Goal: Information Seeking & Learning: Learn about a topic

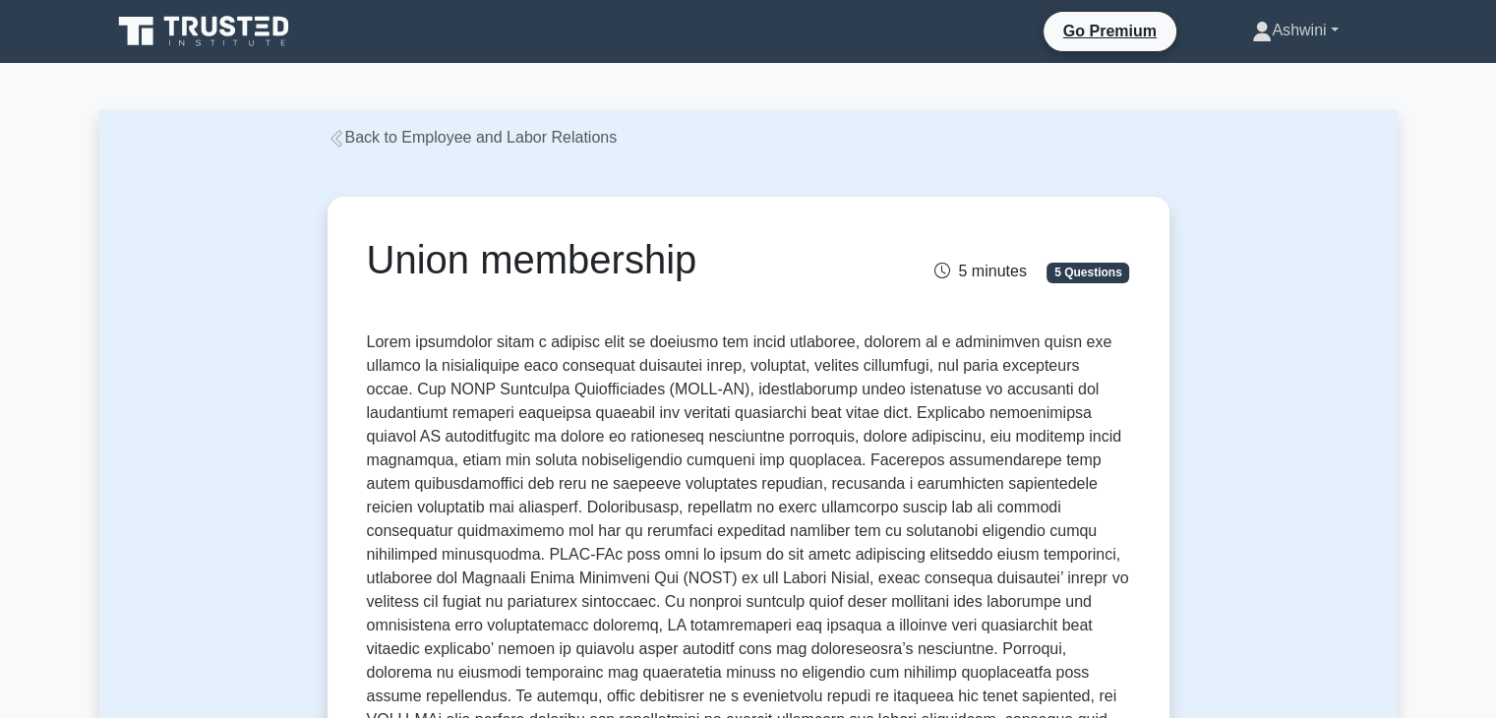
click at [1315, 32] on link "Ashwini" at bounding box center [1295, 30] width 180 height 39
click at [1241, 79] on link "Profile" at bounding box center [1283, 76] width 155 height 31
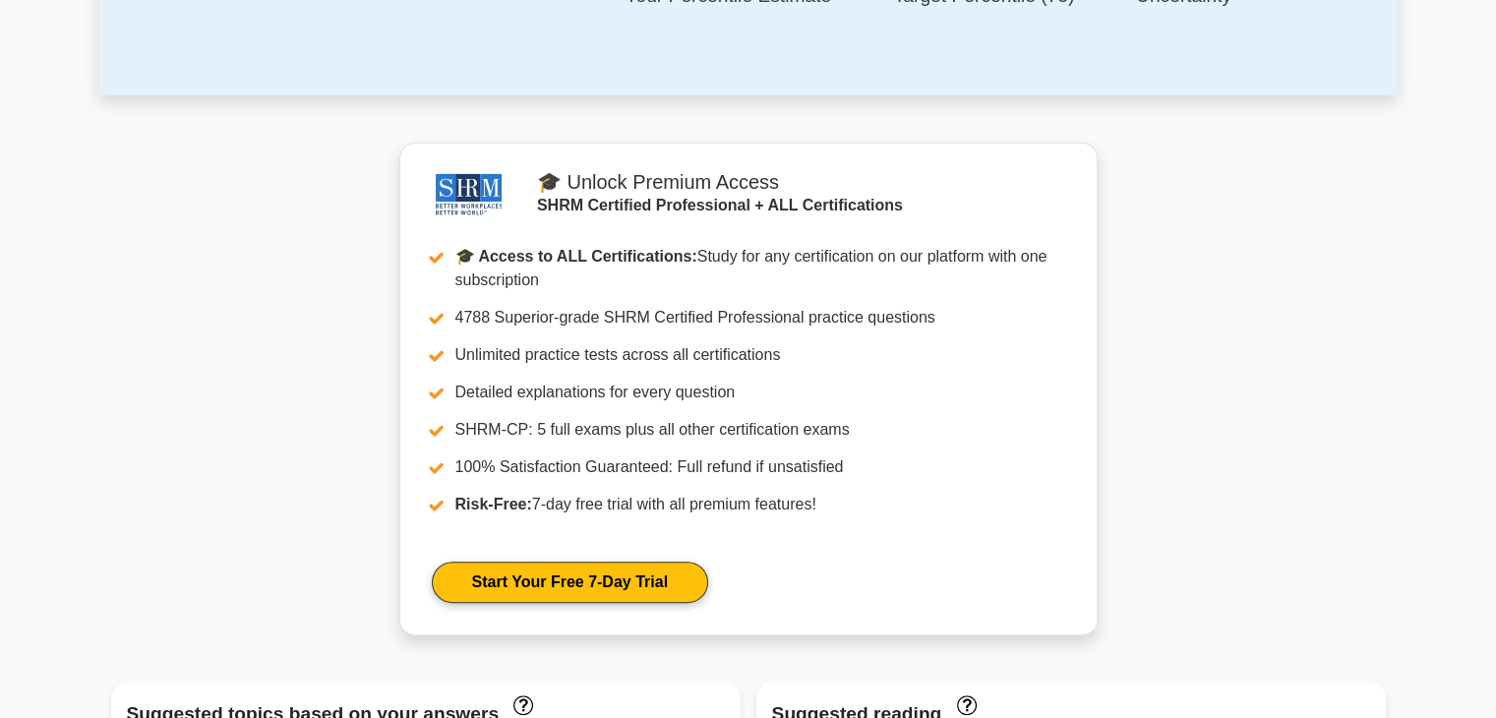
scroll to position [647, 0]
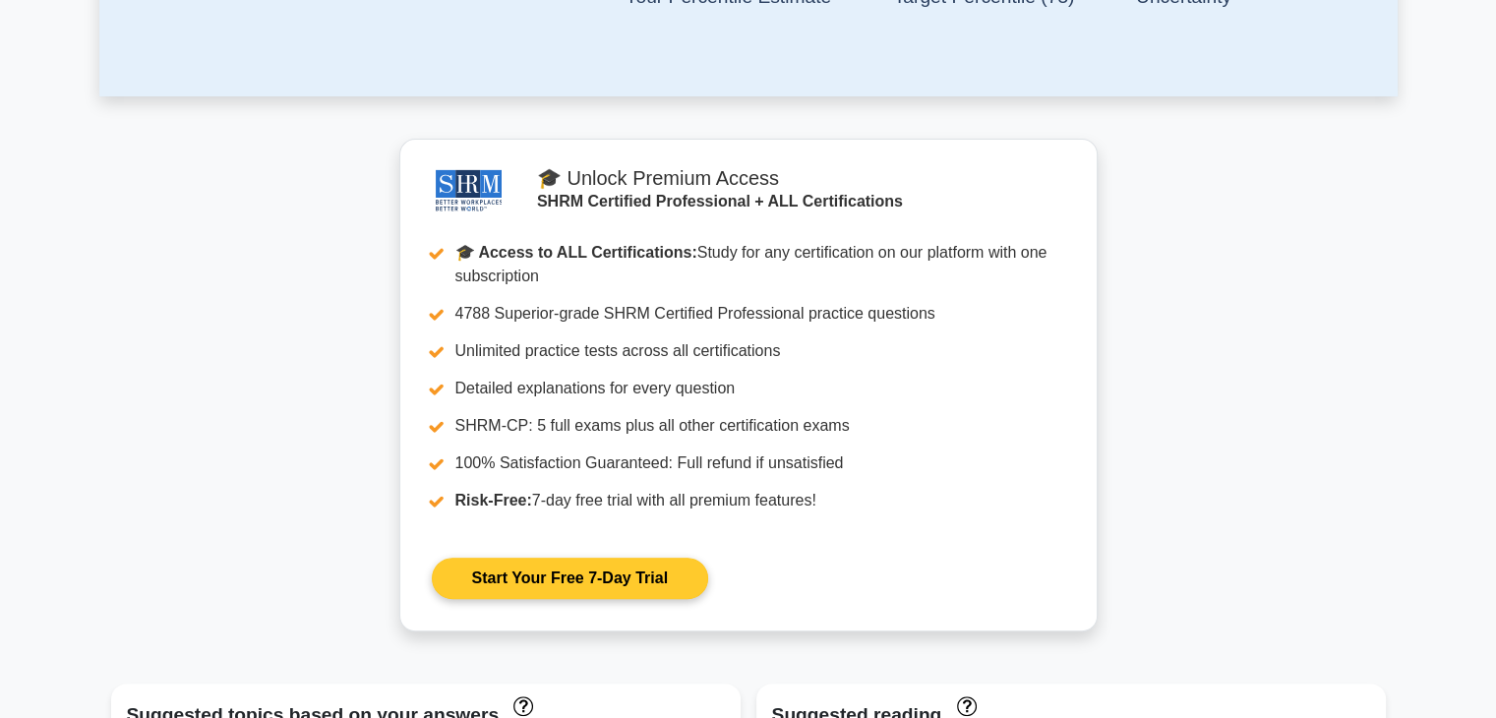
click at [658, 595] on link "Start Your Free 7-Day Trial" at bounding box center [570, 578] width 276 height 41
click at [664, 574] on link "Start Your Free 7-Day Trial" at bounding box center [570, 578] width 276 height 41
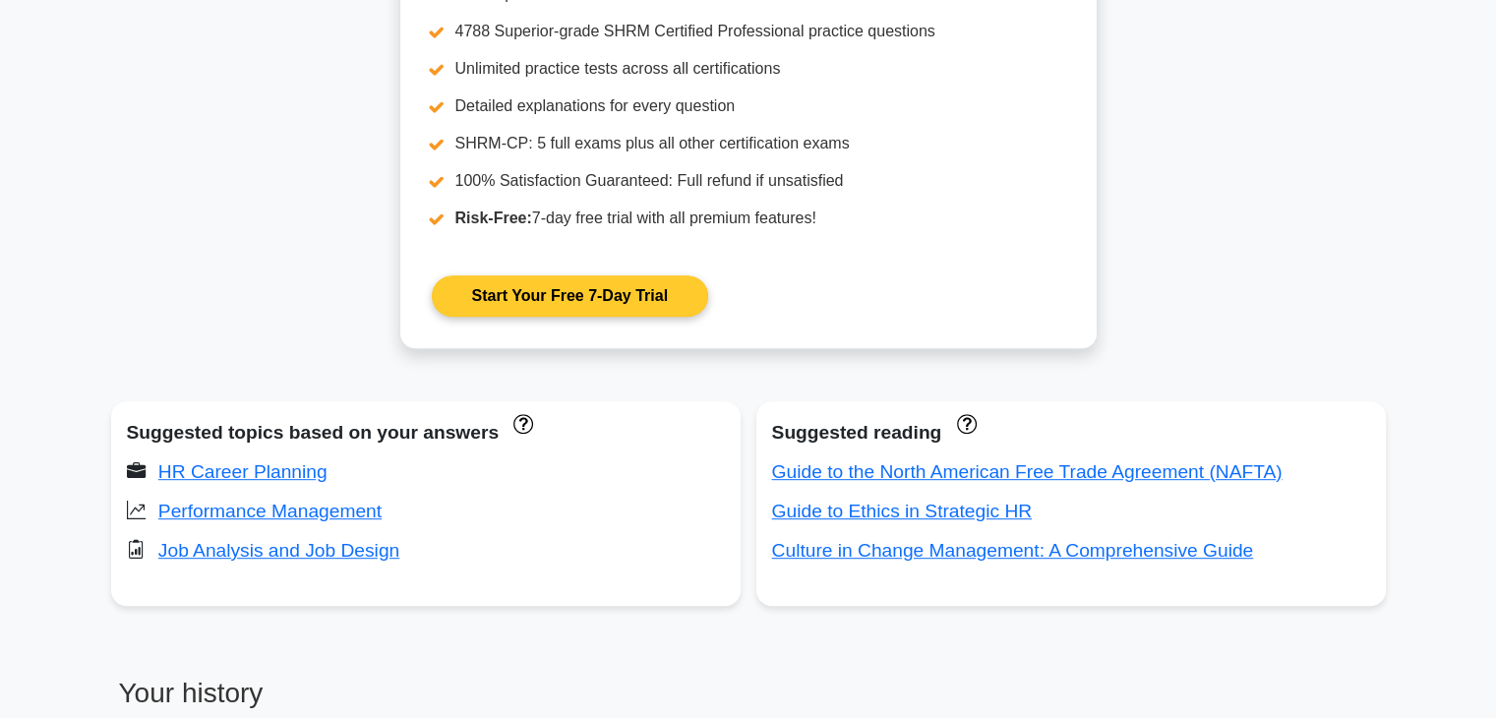
scroll to position [931, 0]
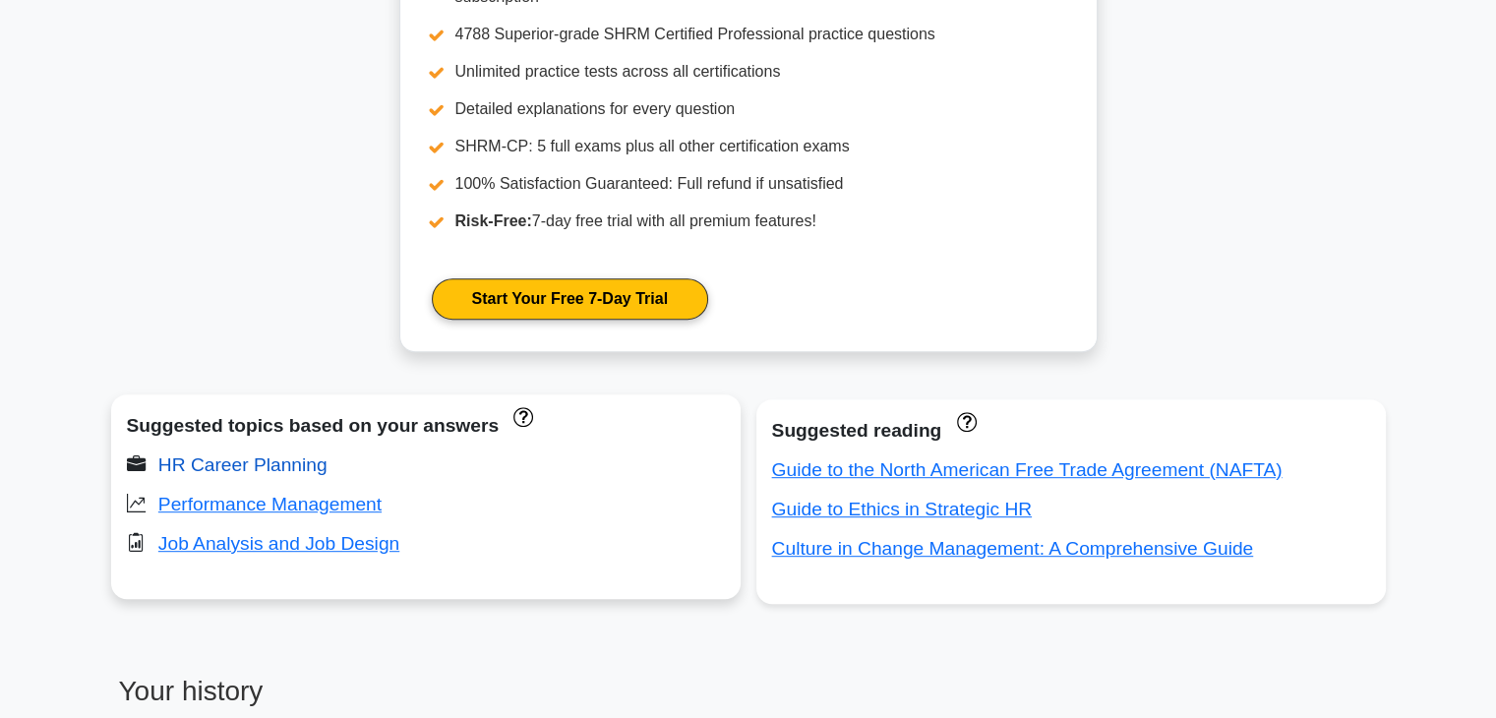
click at [208, 461] on link "HR Career Planning" at bounding box center [242, 464] width 169 height 21
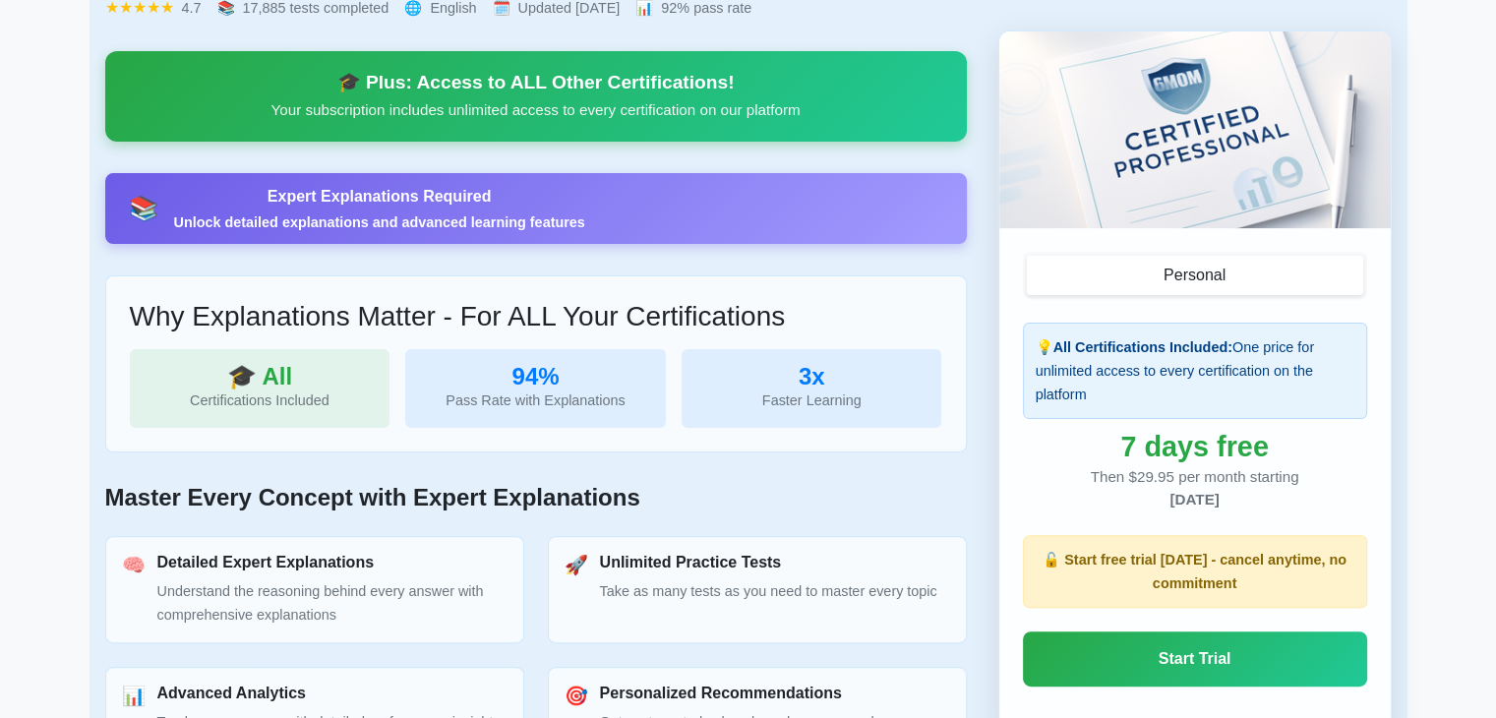
scroll to position [472, 0]
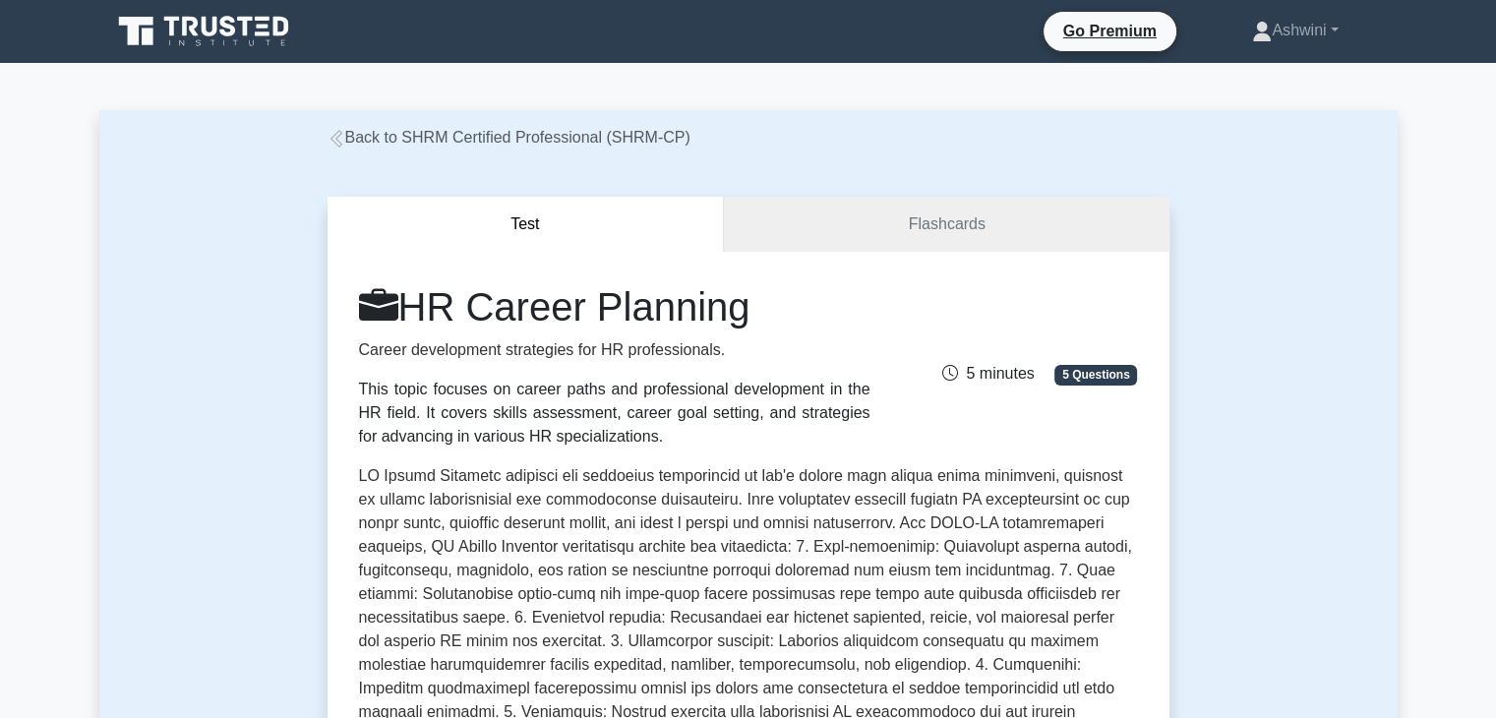
click at [203, 560] on div "Test Flashcards HR Career Planning Career development strategies for HR profess…" at bounding box center [748, 719] width 1298 height 1139
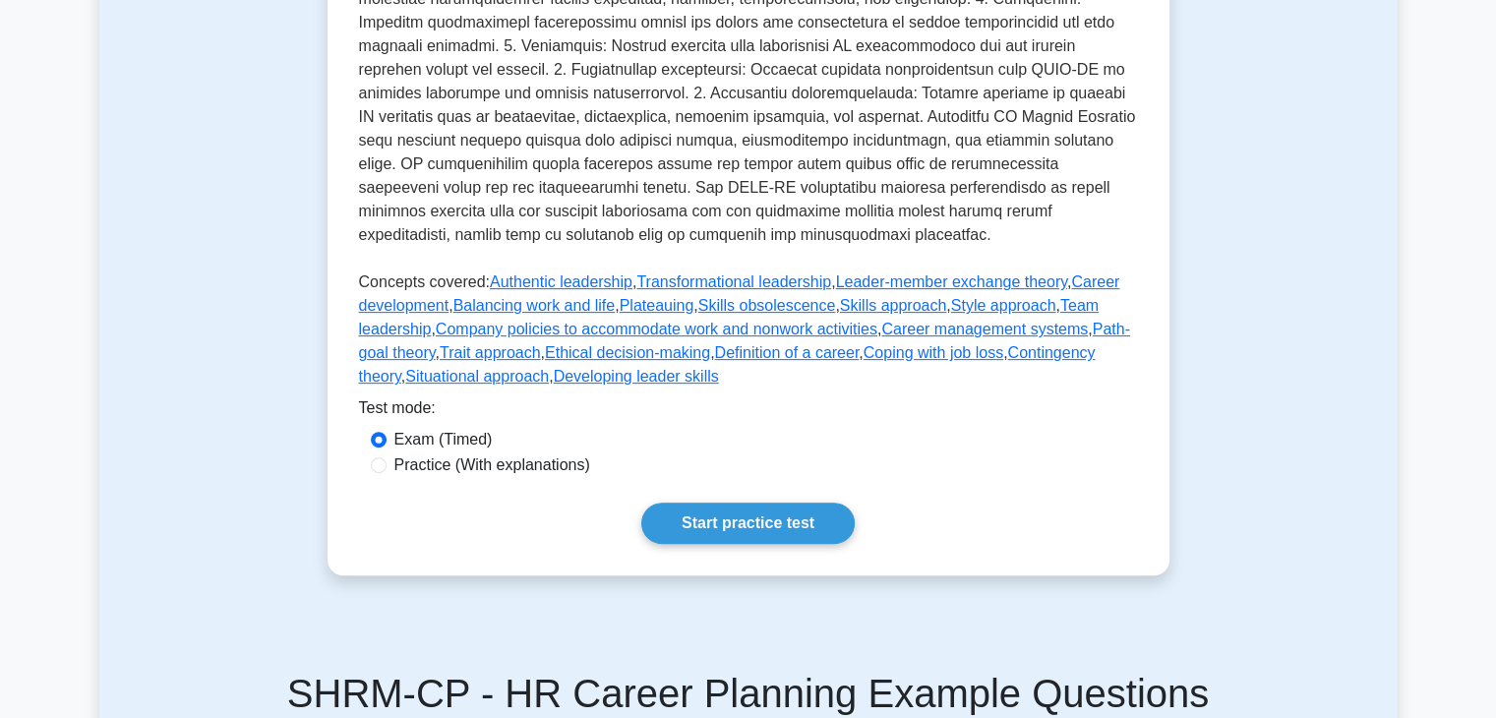
scroll to position [748, 0]
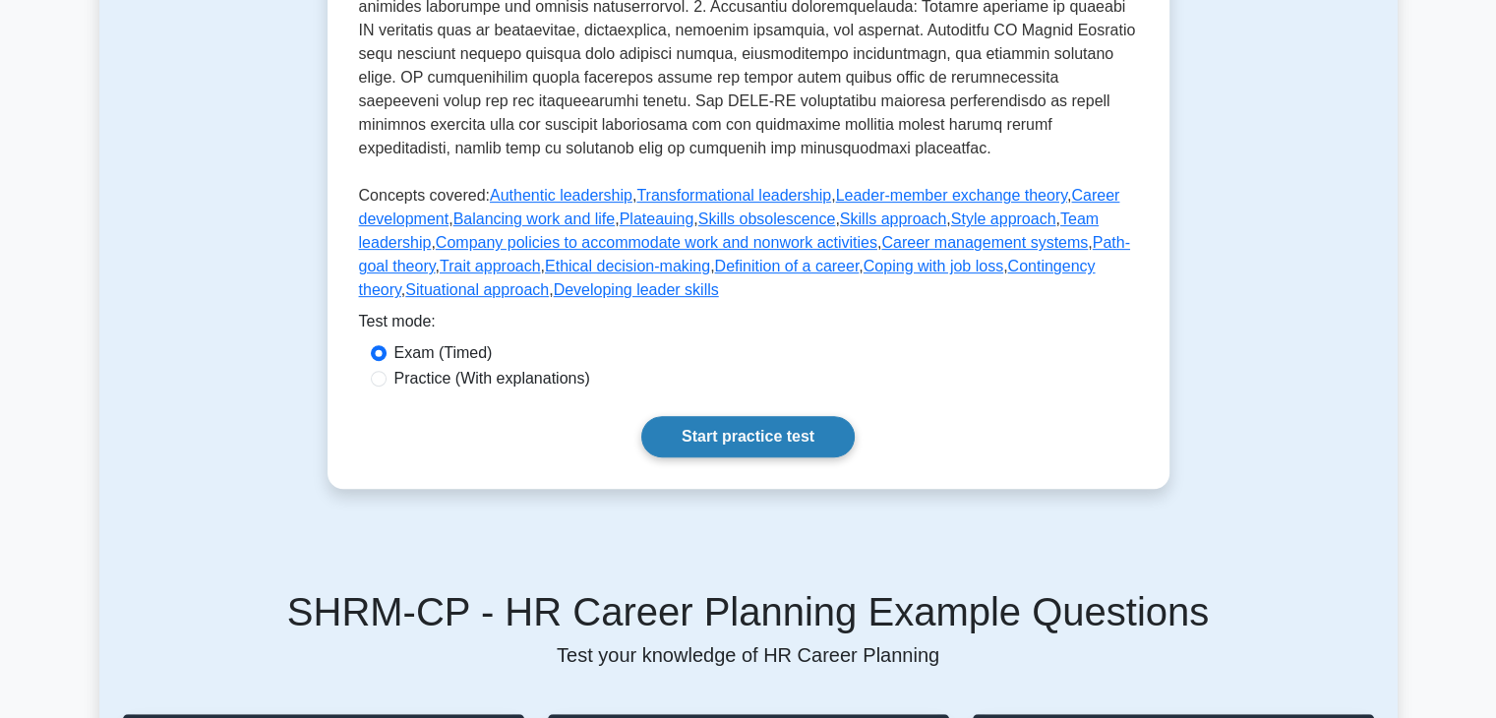
click at [742, 425] on link "Start practice test" at bounding box center [747, 436] width 213 height 41
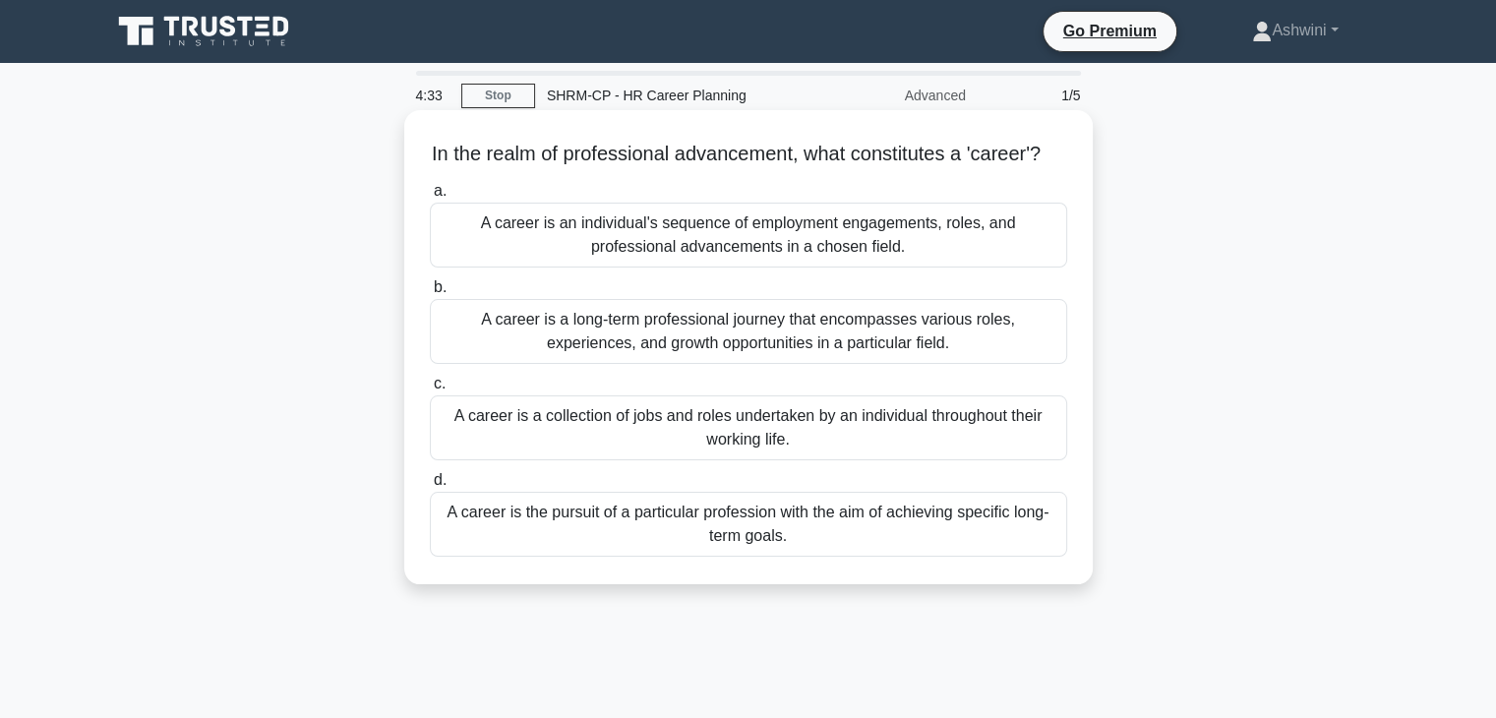
click at [668, 458] on div "A career is a collection of jobs and roles undertaken by an individual througho…" at bounding box center [748, 427] width 637 height 65
click at [430, 390] on input "c. A career is a collection of jobs and roles undertaken by an individual throu…" at bounding box center [430, 384] width 0 height 13
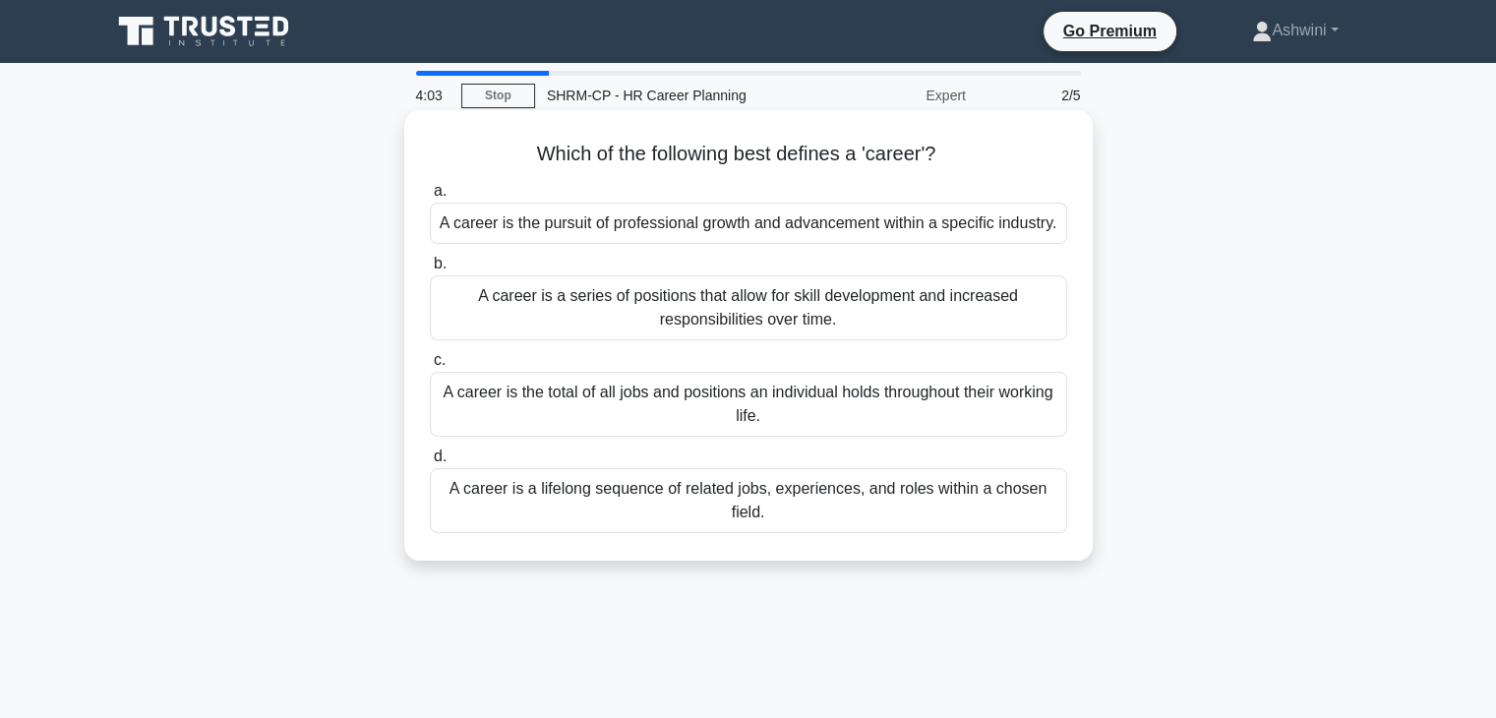
click at [748, 323] on div "A career is a series of positions that allow for skill development and increase…" at bounding box center [748, 307] width 637 height 65
click at [430, 270] on input "b. A career is a series of positions that allow for skill development and incre…" at bounding box center [430, 264] width 0 height 13
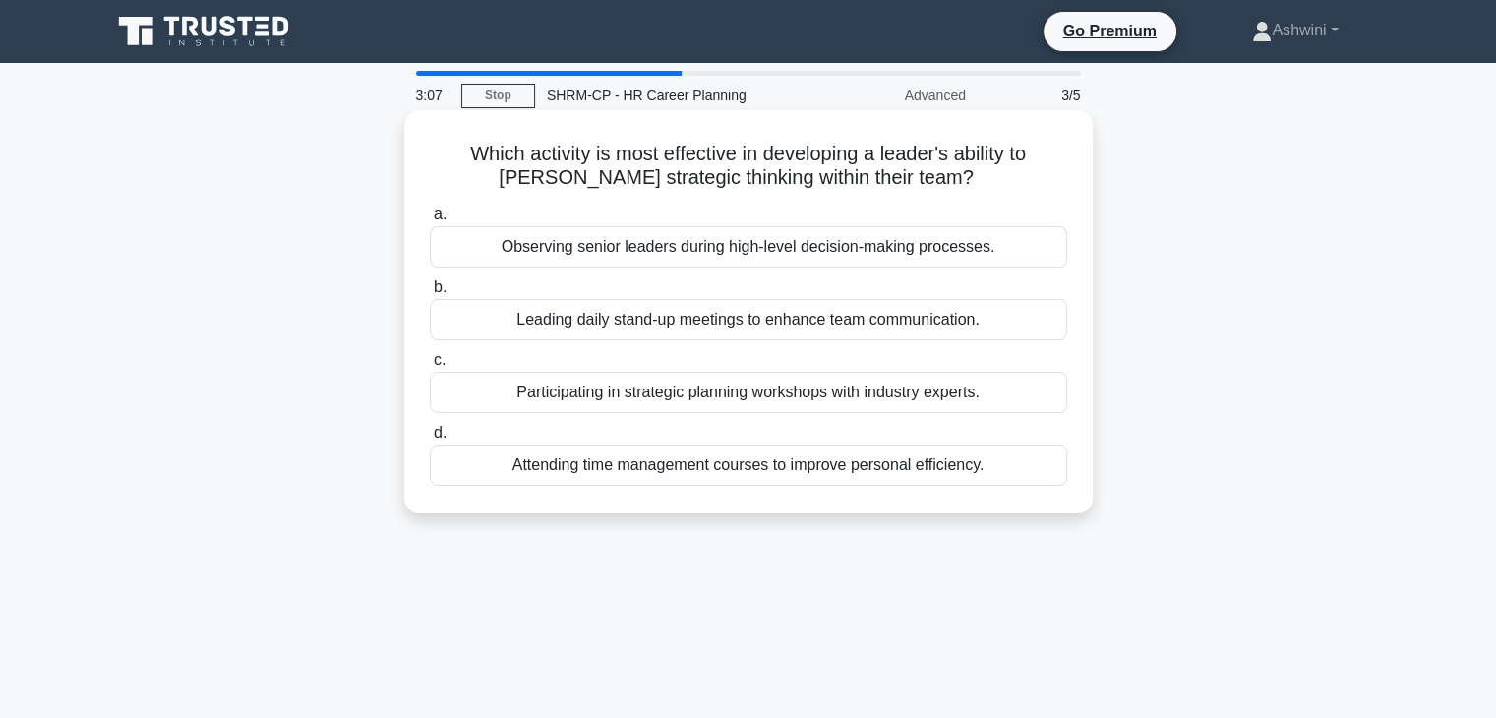
click at [870, 386] on div "Participating in strategic planning workshops with industry experts." at bounding box center [748, 392] width 637 height 41
click at [430, 367] on input "c. Participating in strategic planning workshops with industry experts." at bounding box center [430, 360] width 0 height 13
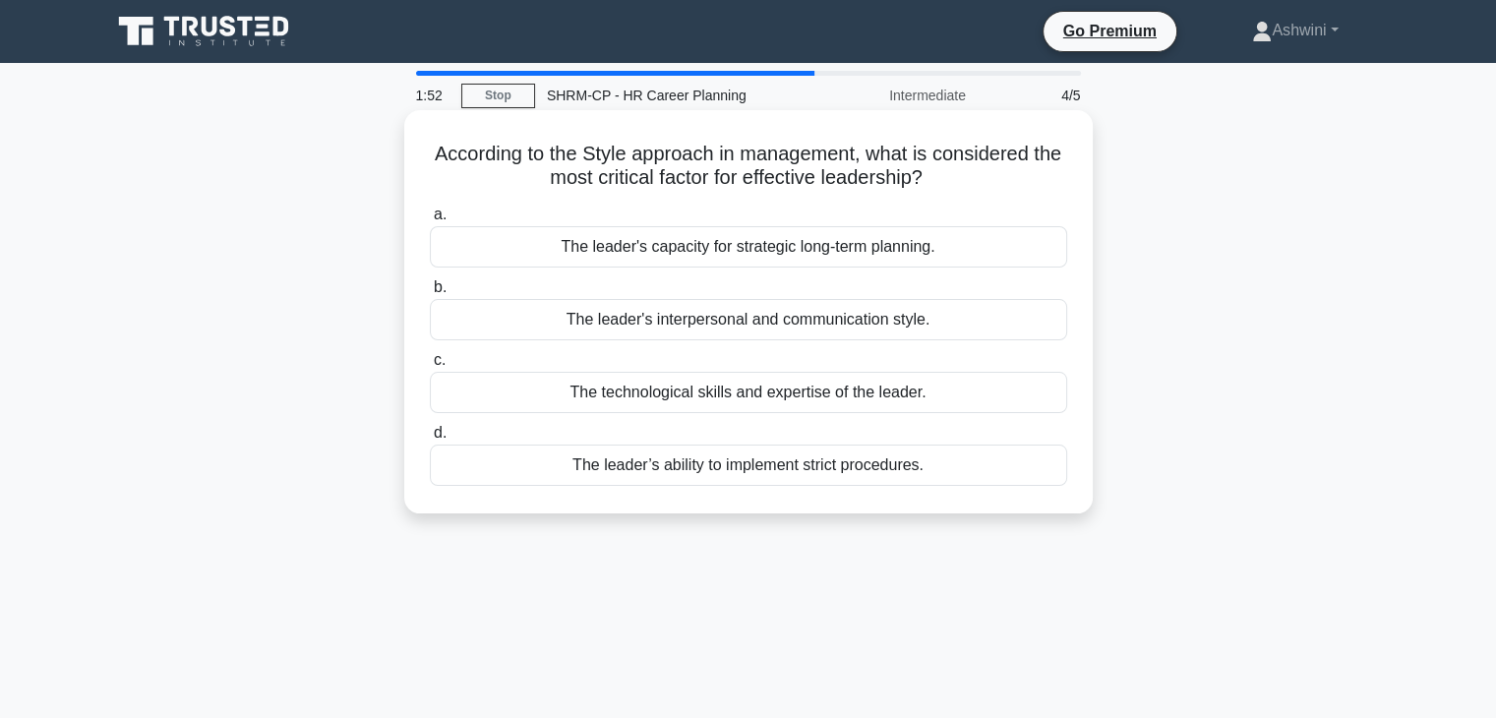
click at [921, 238] on div "The leader's capacity for strategic long-term planning." at bounding box center [748, 246] width 637 height 41
click at [430, 221] on input "a. The leader's capacity for strategic long-term planning." at bounding box center [430, 215] width 0 height 13
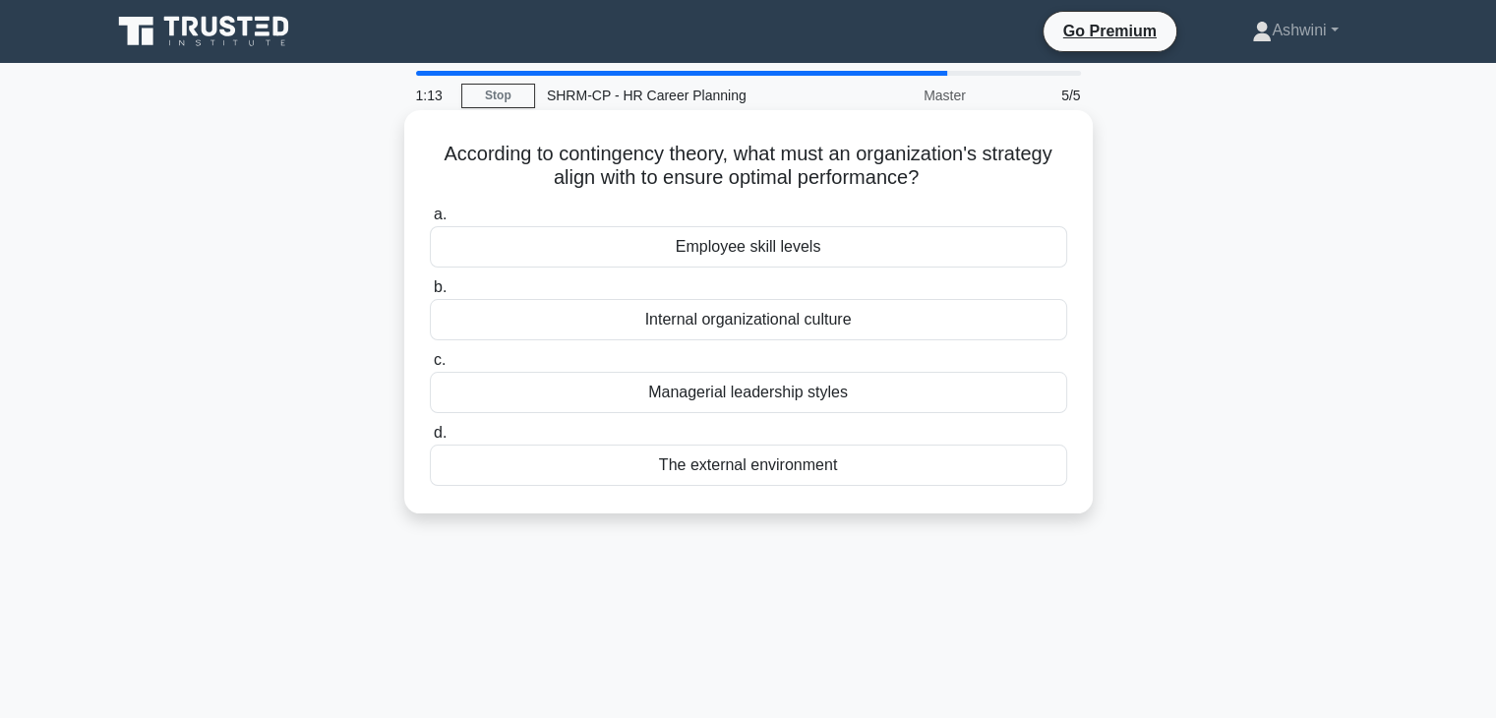
click at [779, 320] on div "Internal organizational culture" at bounding box center [748, 319] width 637 height 41
click at [430, 294] on input "b. Internal organizational culture" at bounding box center [430, 287] width 0 height 13
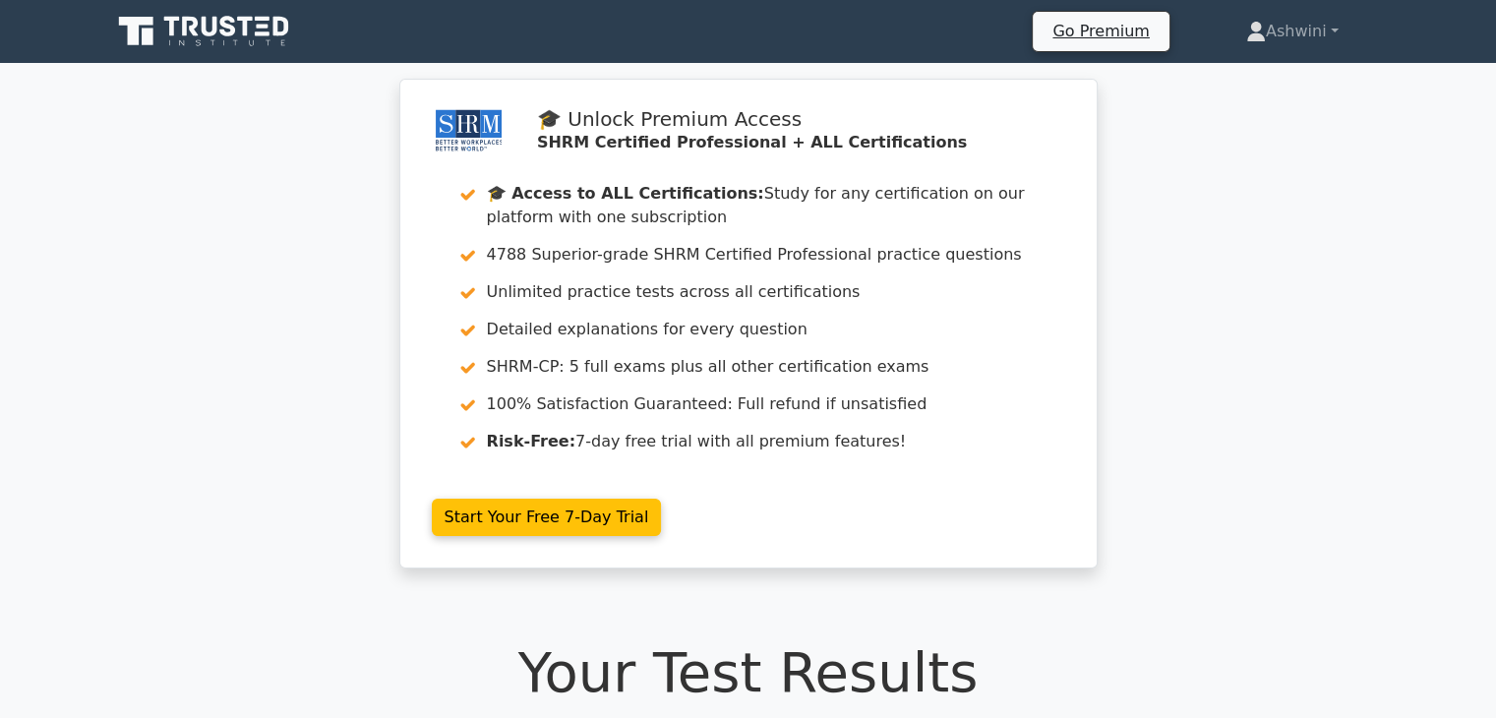
click at [146, 545] on div "🎓 Unlock Premium Access SHRM Certified Professional + ALL Certifications 🎓 Acce…" at bounding box center [748, 335] width 1496 height 512
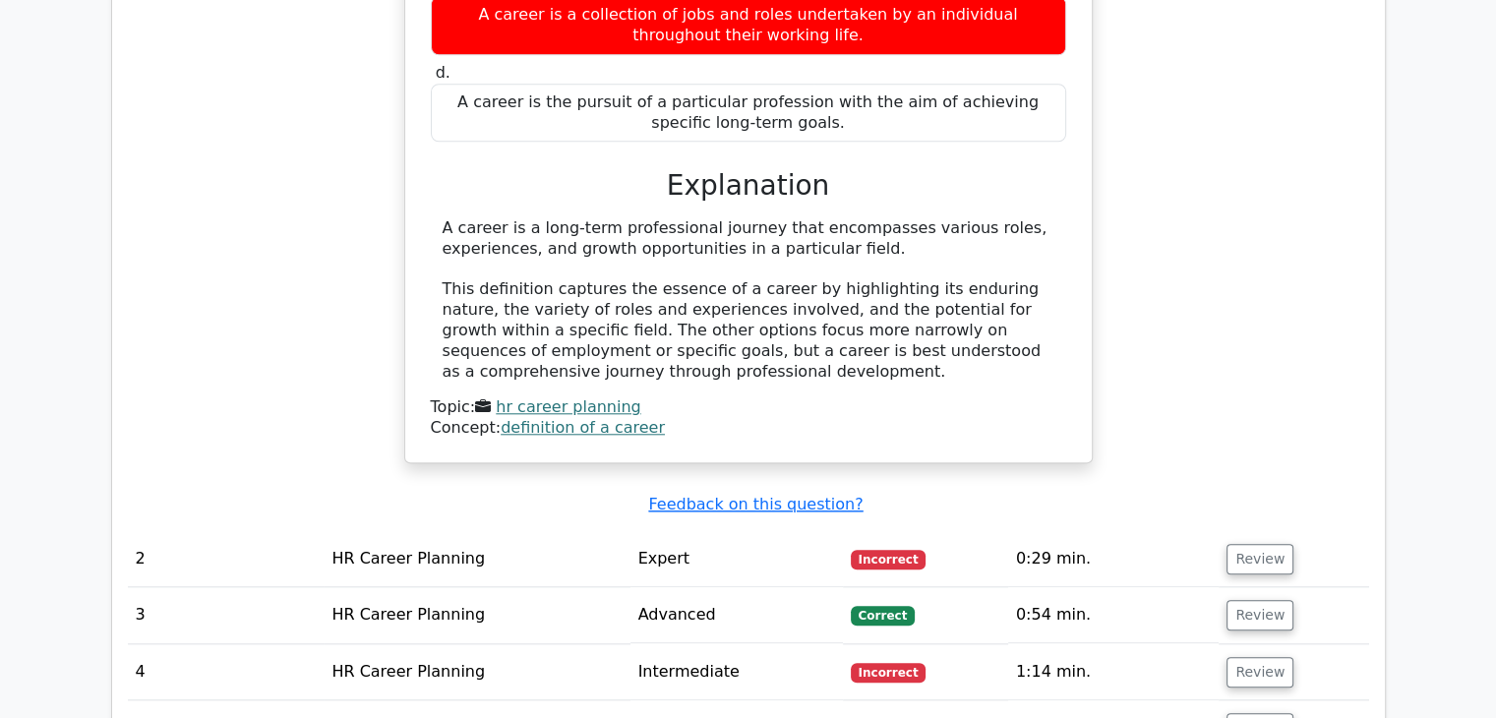
scroll to position [2046, 0]
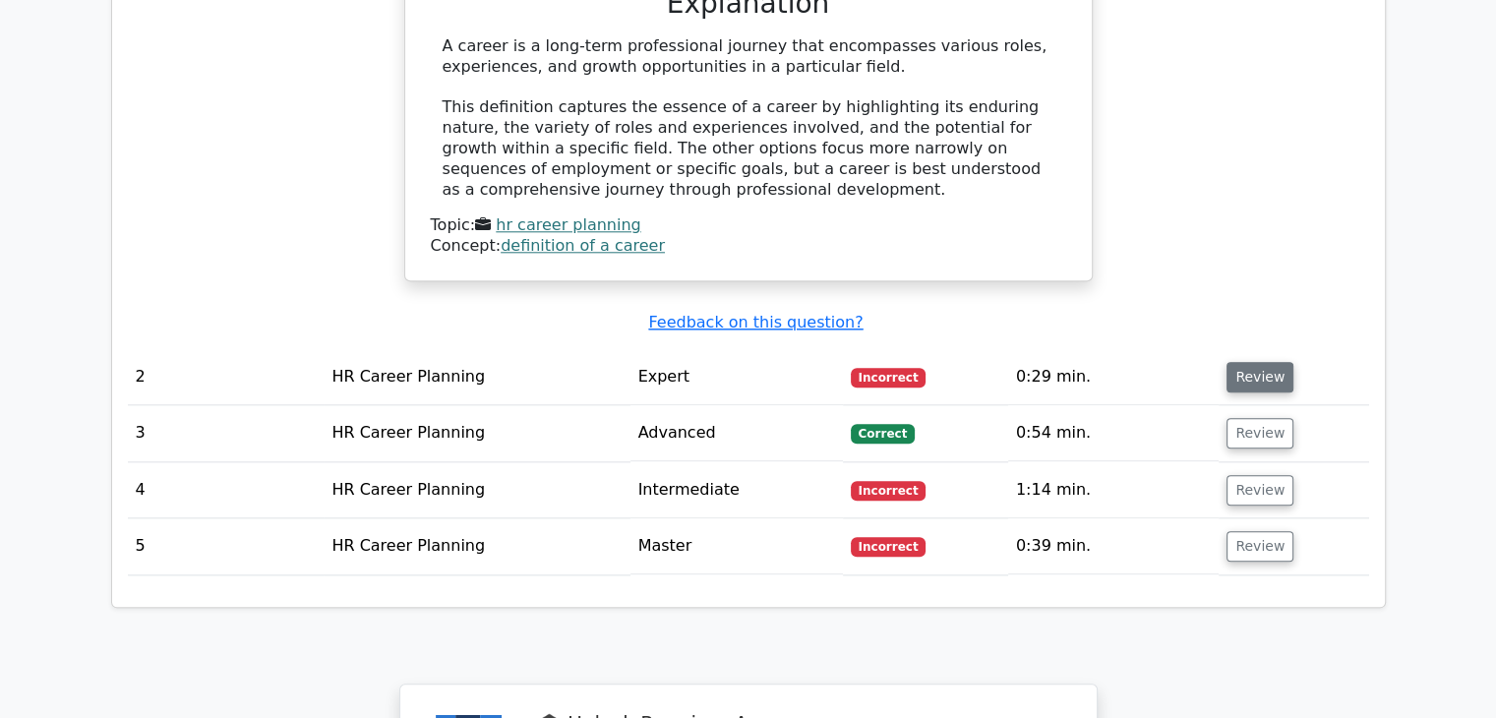
click at [1243, 362] on button "Review" at bounding box center [1260, 377] width 67 height 30
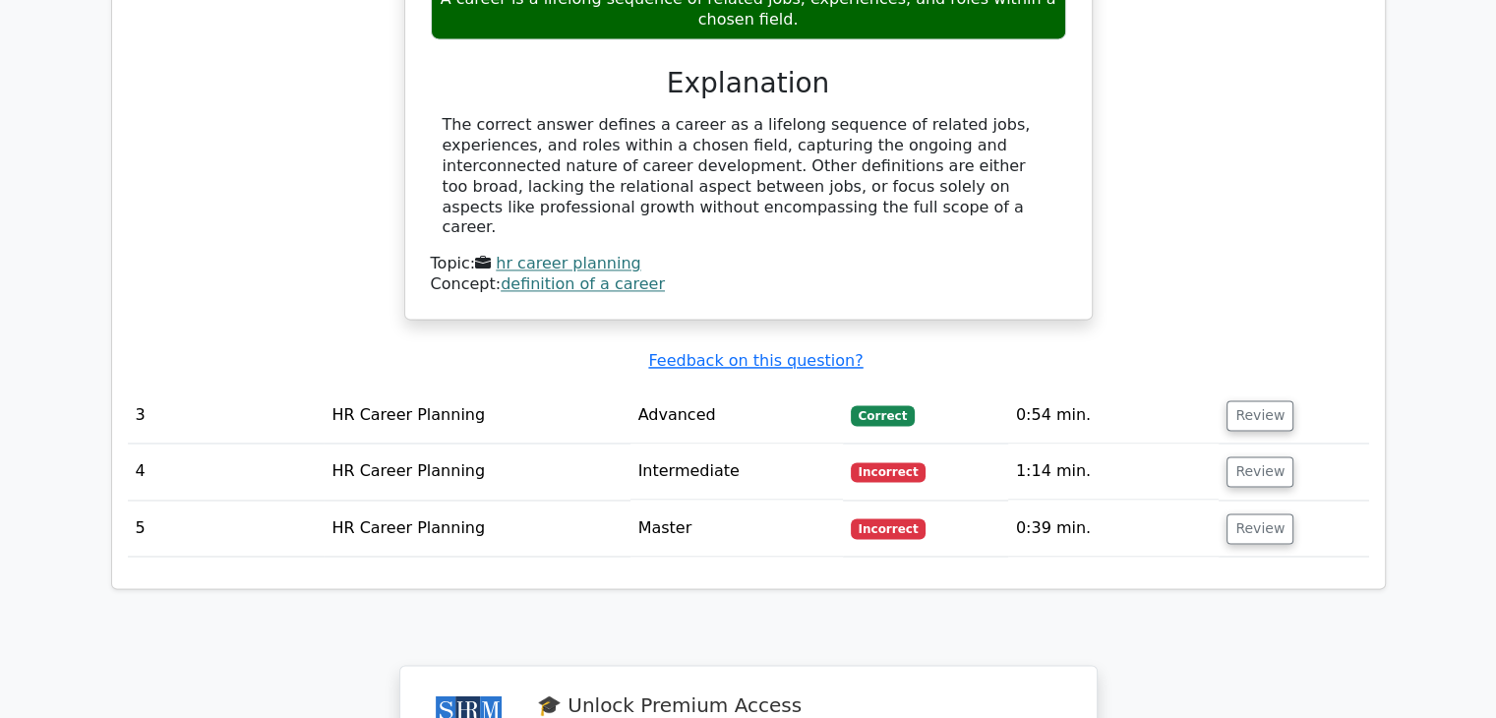
scroll to position [3030, 0]
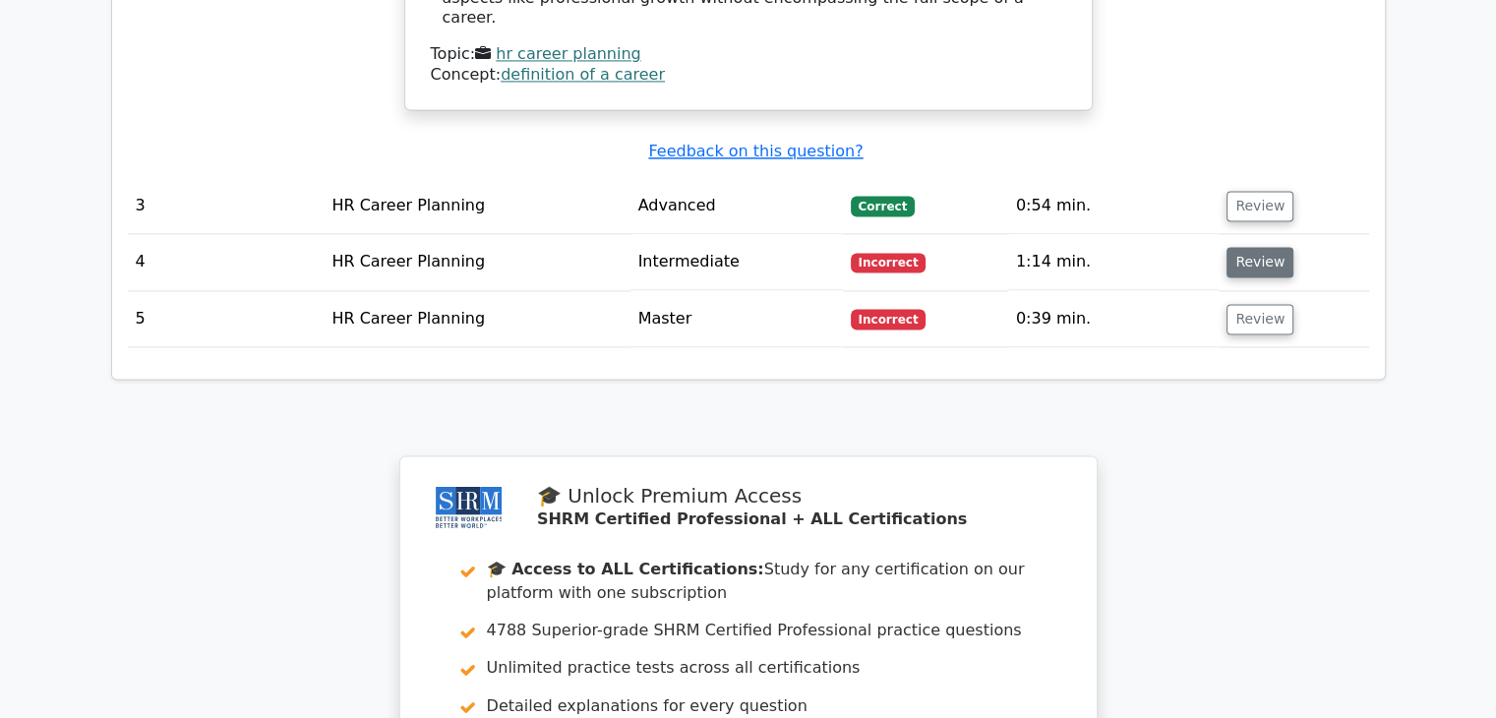
click at [1268, 247] on button "Review" at bounding box center [1260, 262] width 67 height 30
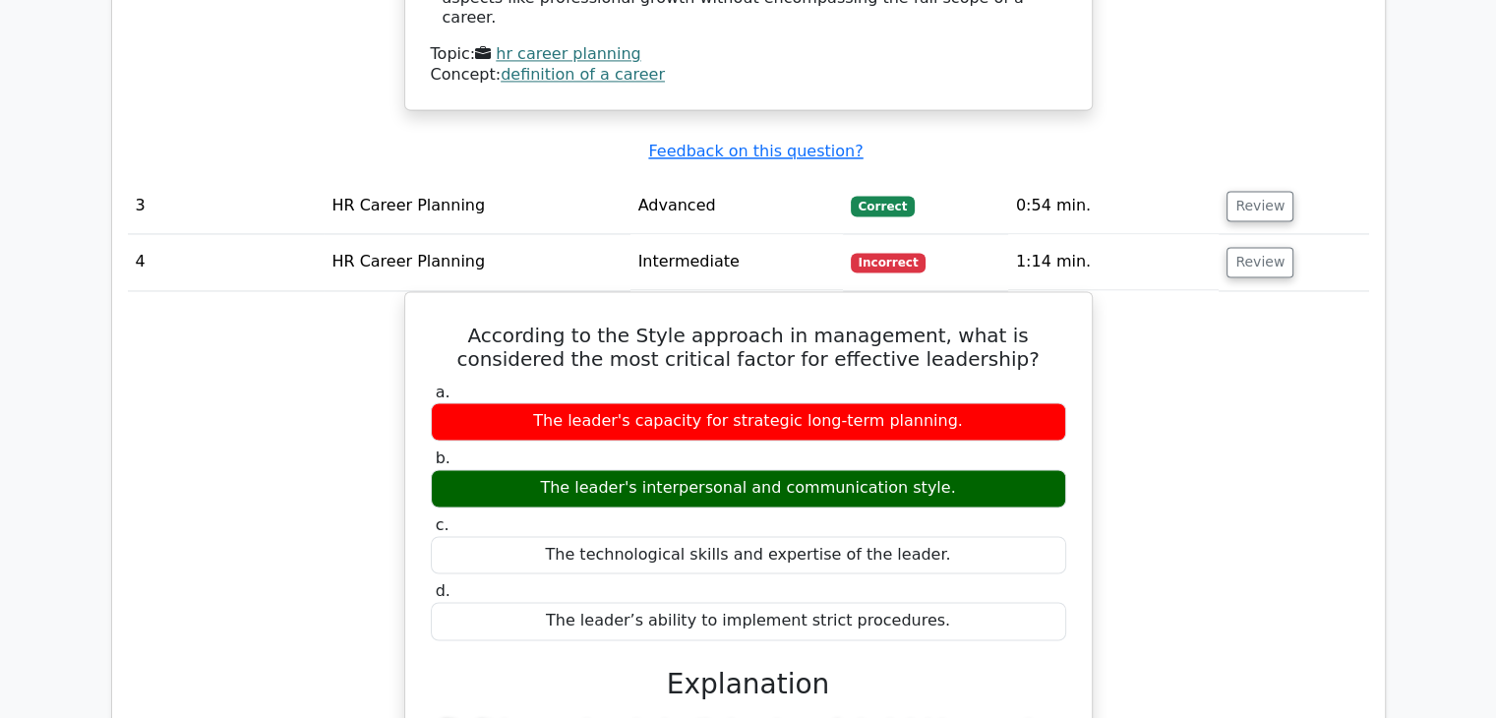
click at [1259, 296] on div "According to the Style approach in management, what is considered the most crit…" at bounding box center [748, 666] width 1241 height 750
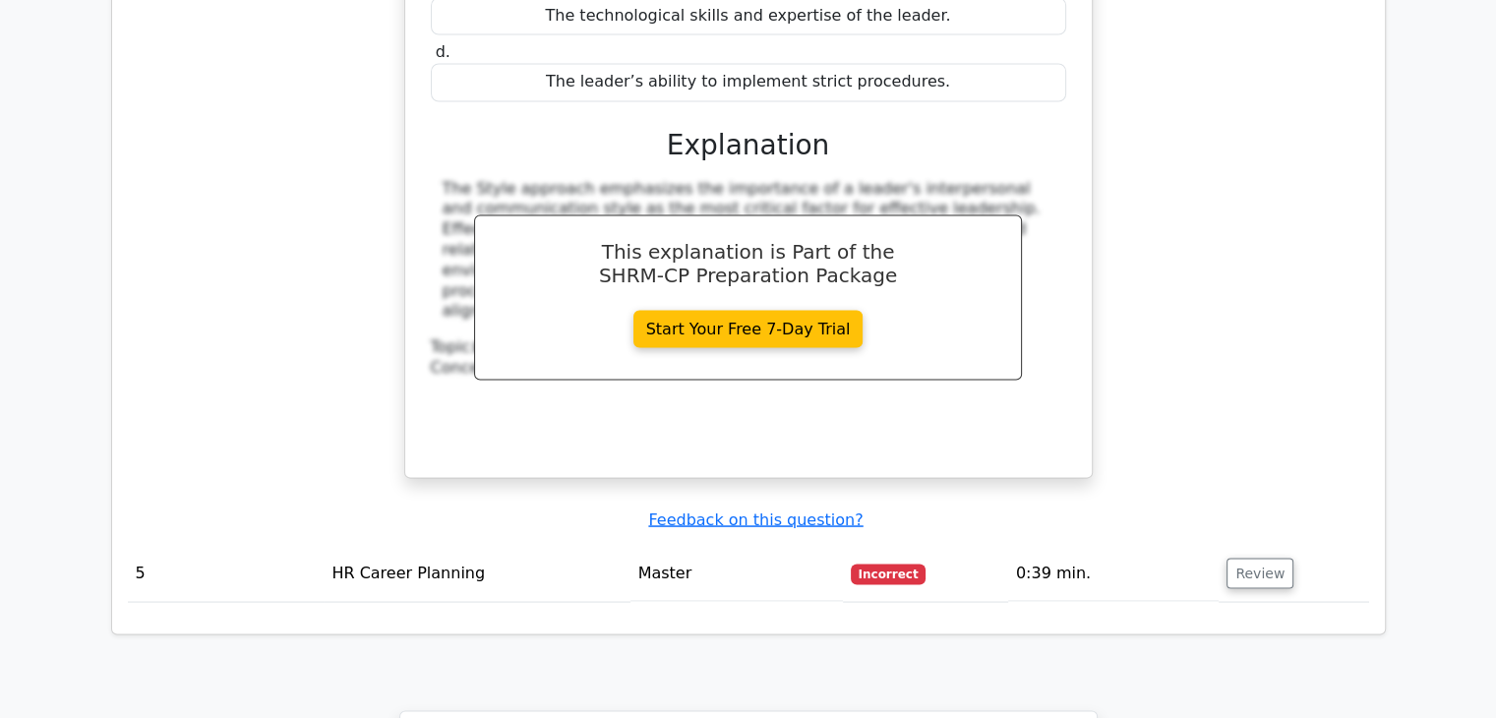
scroll to position [3580, 0]
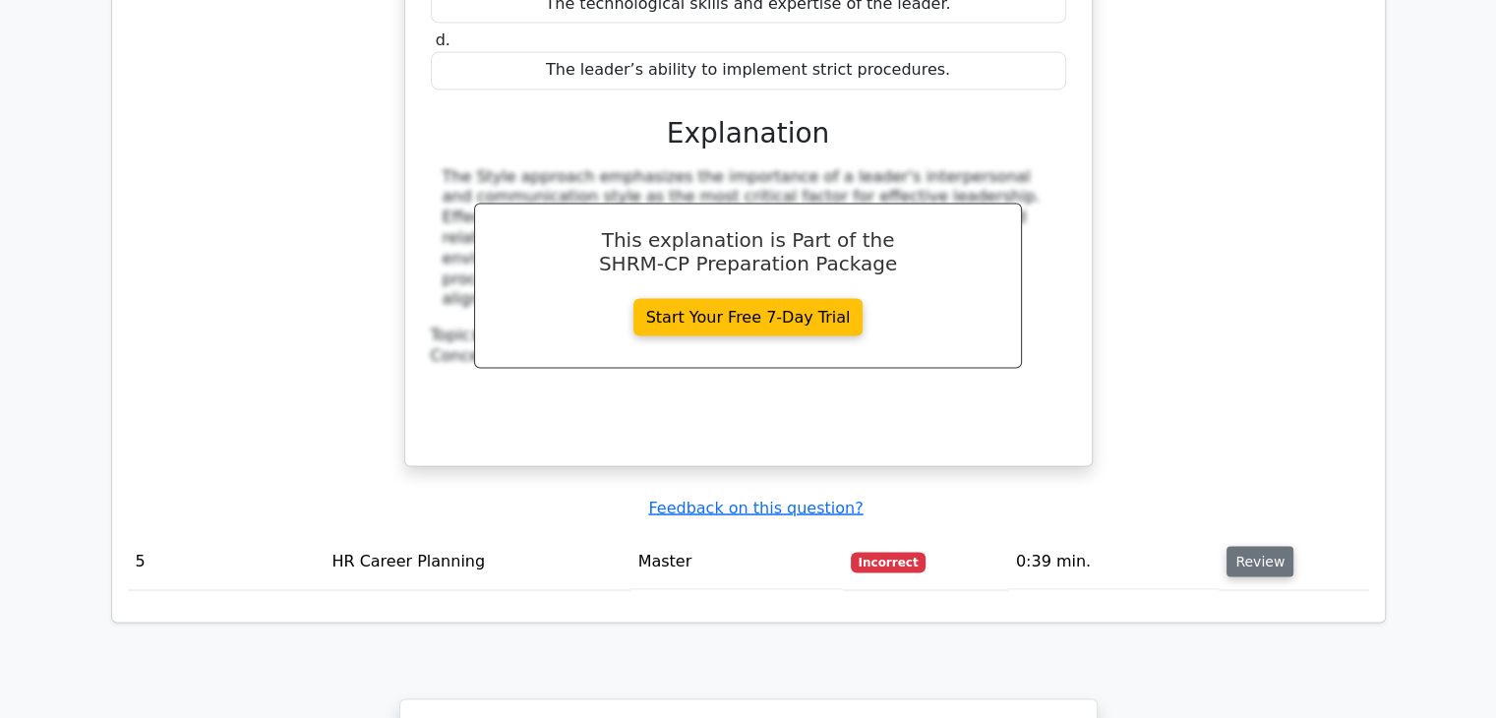
click at [1246, 546] on button "Review" at bounding box center [1260, 561] width 67 height 30
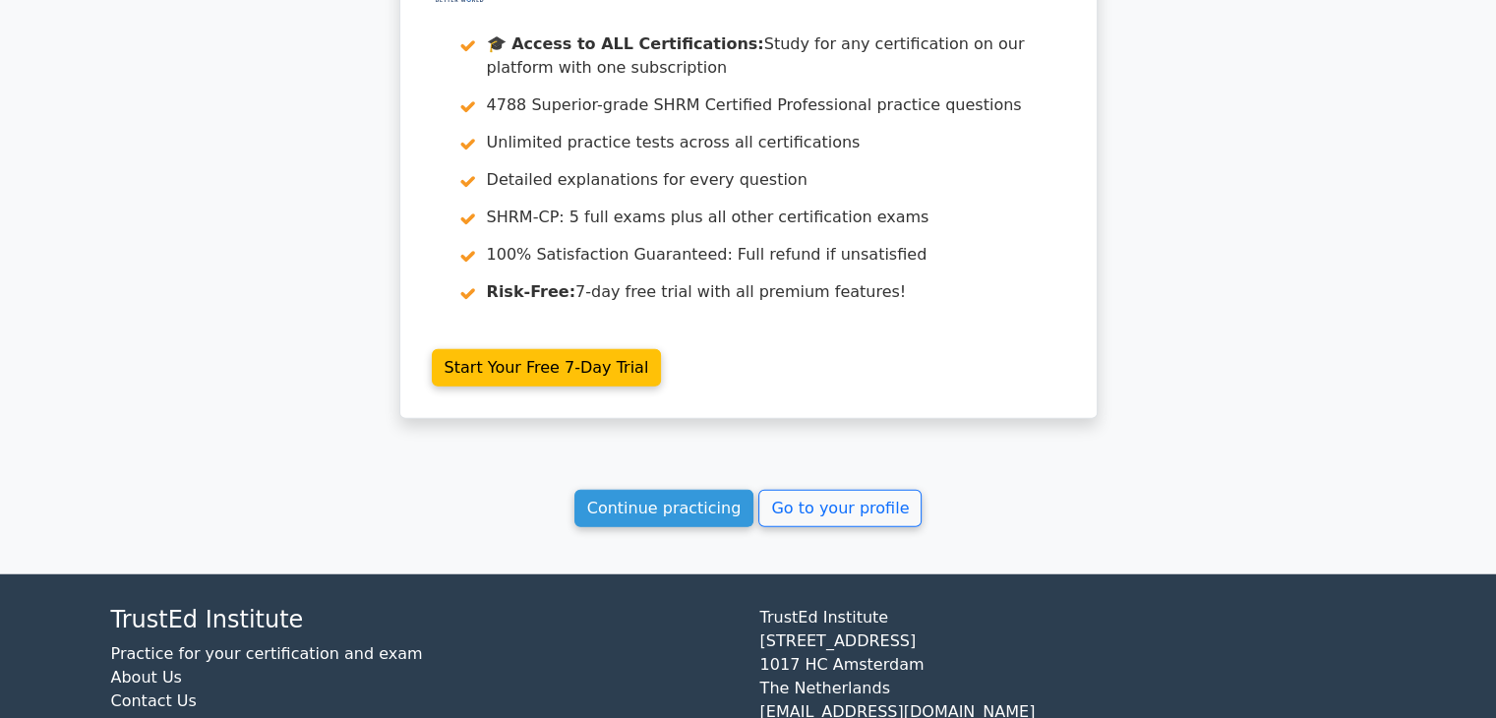
scroll to position [5073, 0]
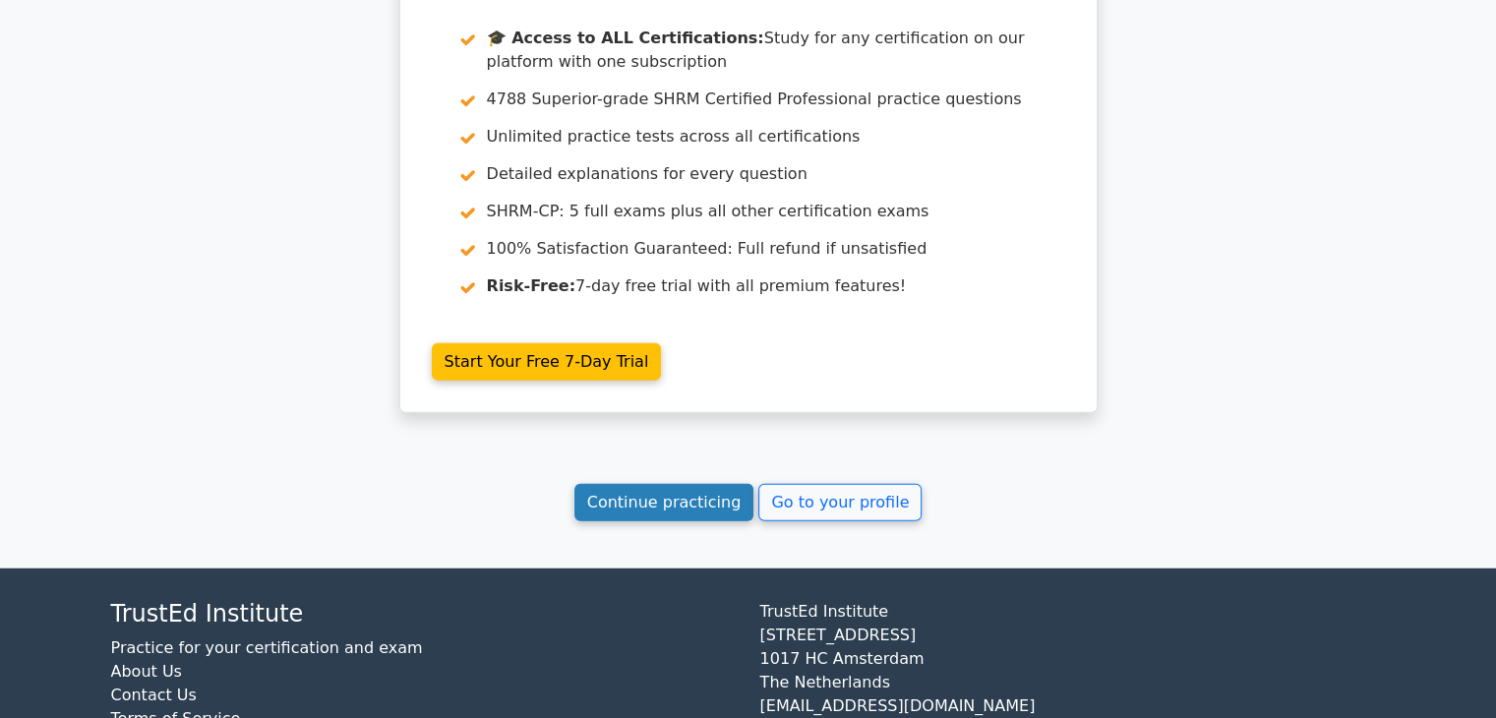
click at [648, 484] on link "Continue practicing" at bounding box center [664, 502] width 180 height 37
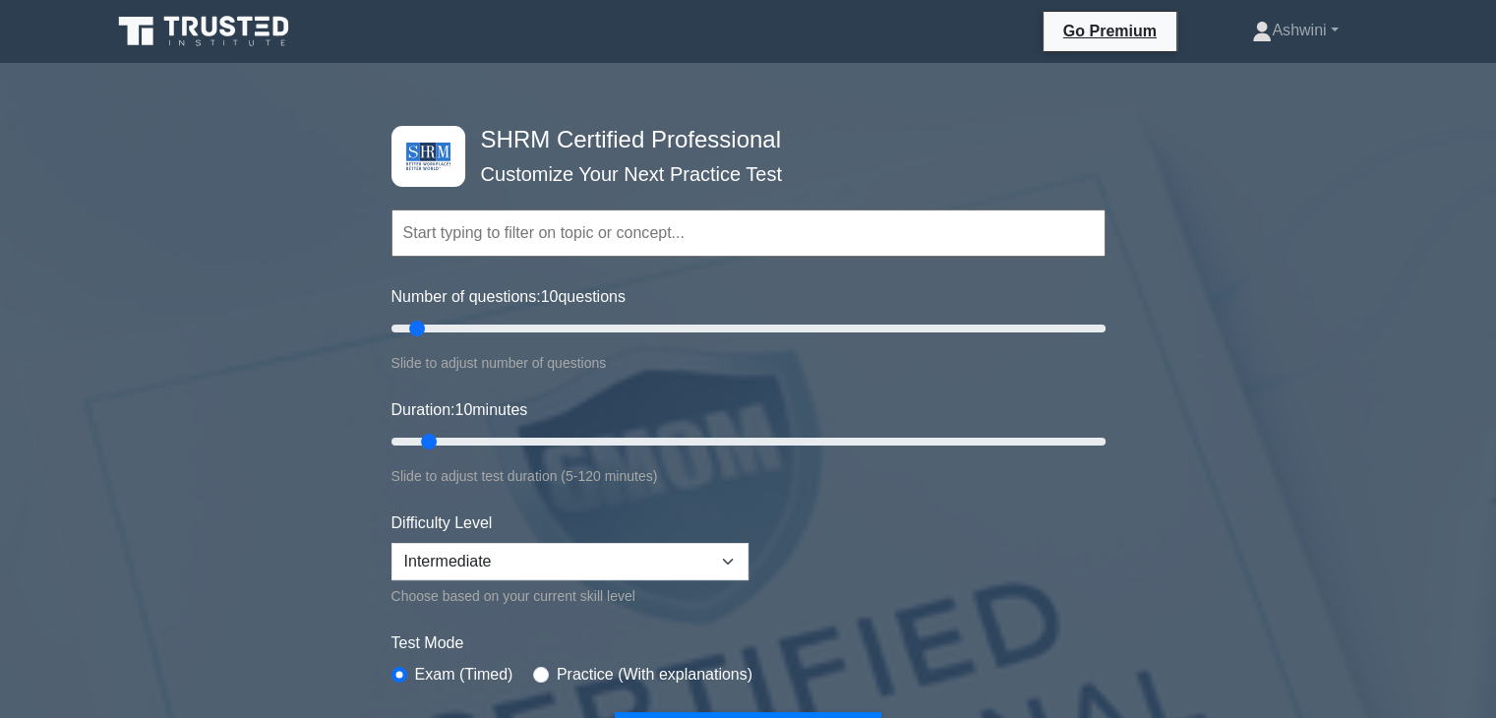
click at [1313, 457] on div "SHRM Certified Professional Customize Your Next Practice Test Topics Change Man…" at bounding box center [748, 708] width 1496 height 1258
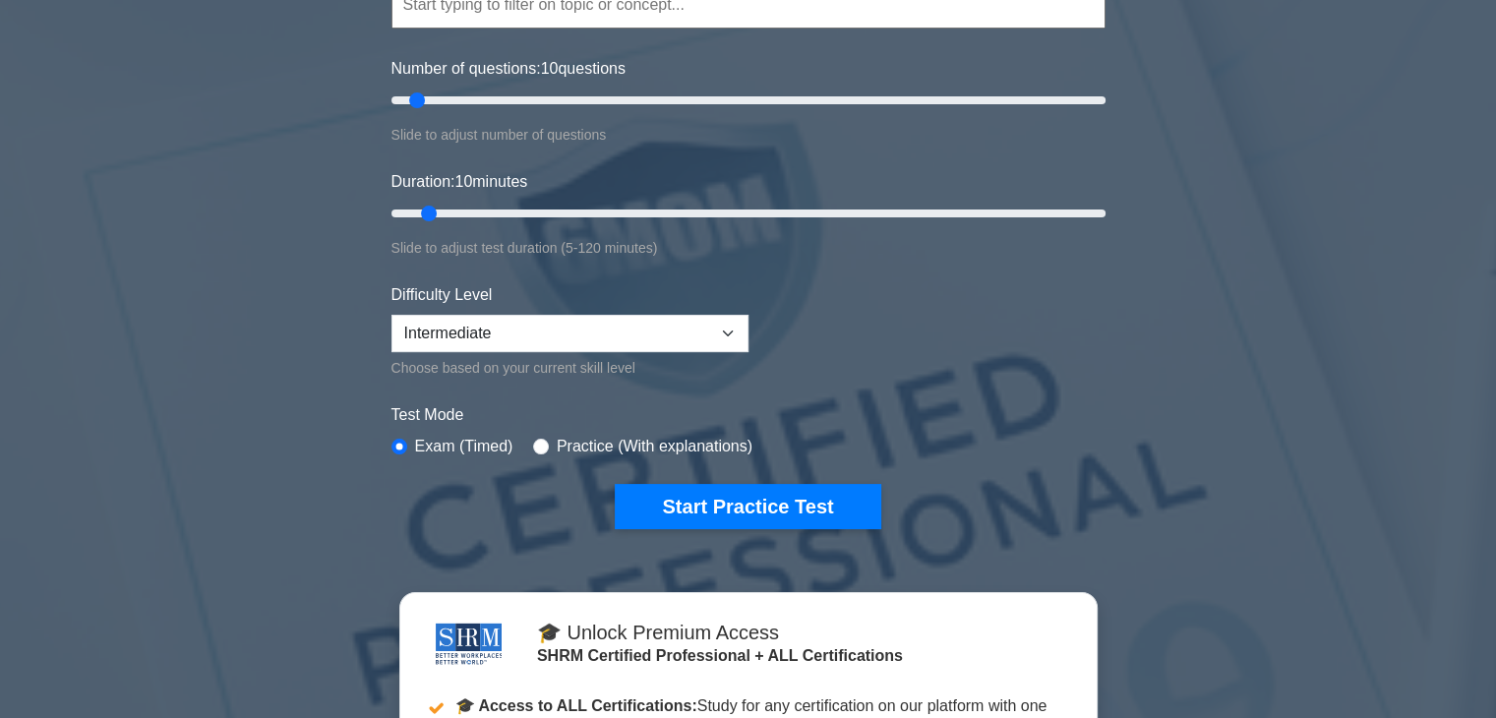
scroll to position [236, 0]
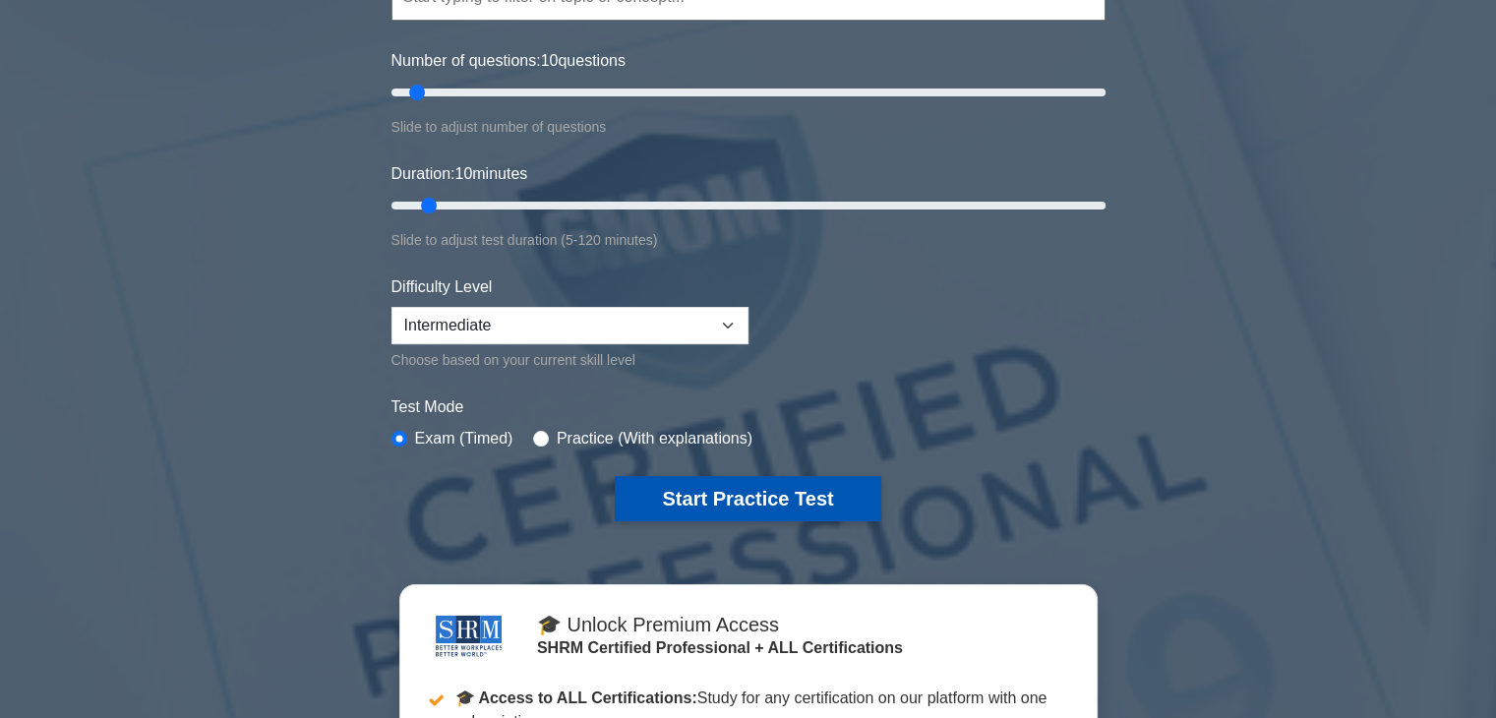
click at [762, 492] on button "Start Practice Test" at bounding box center [748, 498] width 266 height 45
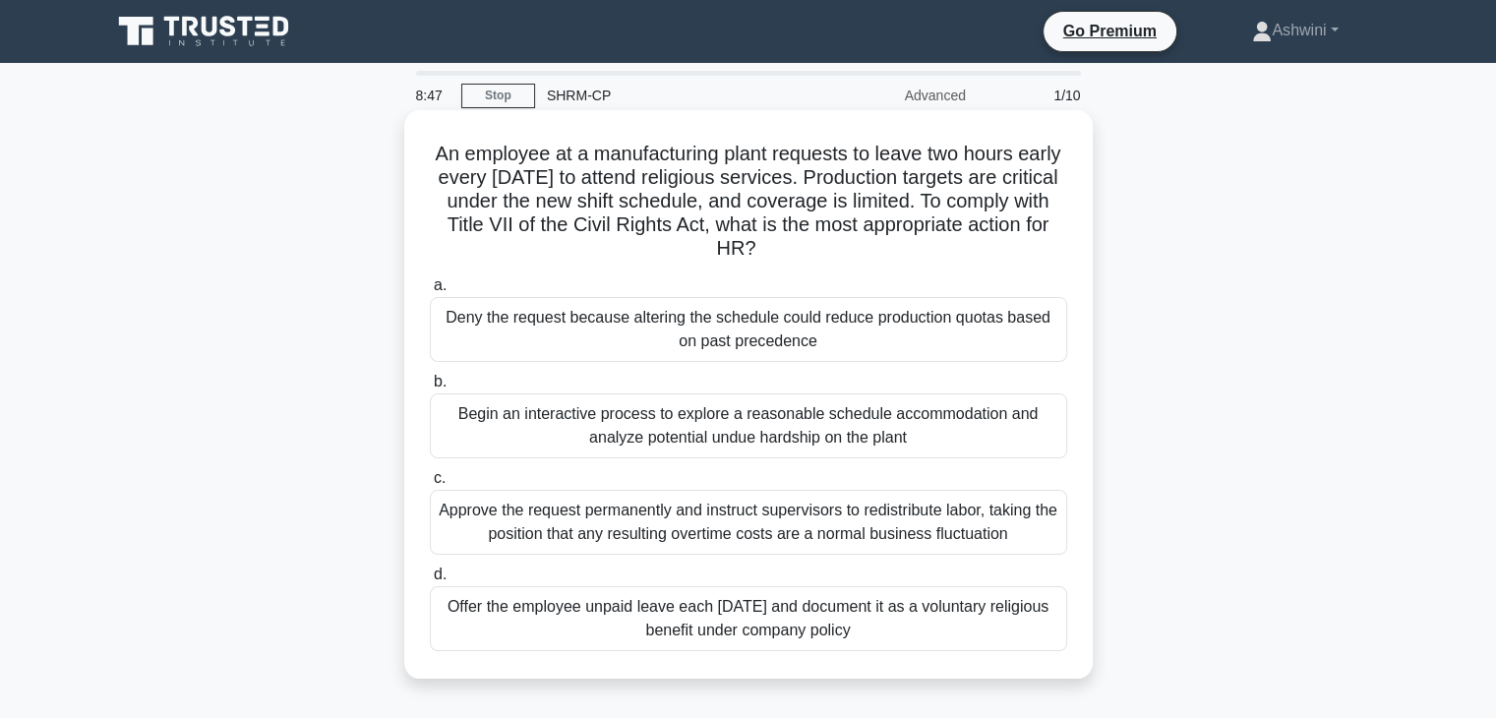
click at [951, 437] on div "Begin an interactive process to explore a reasonable schedule accommodation and…" at bounding box center [748, 425] width 637 height 65
click at [430, 389] on input "b. Begin an interactive process to explore a reasonable schedule accommodation …" at bounding box center [430, 382] width 0 height 13
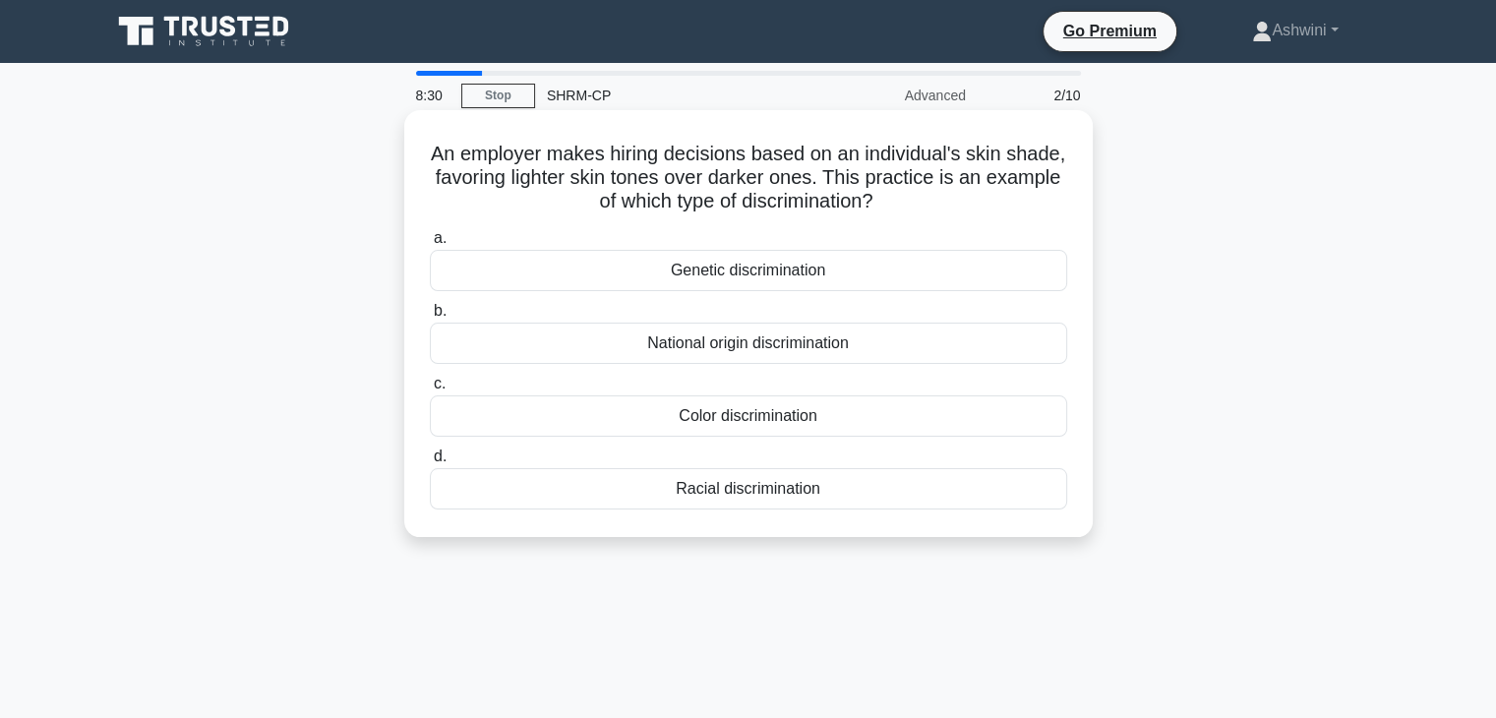
click at [937, 426] on div "Color discrimination" at bounding box center [748, 415] width 637 height 41
click at [430, 390] on input "c. Color discrimination" at bounding box center [430, 384] width 0 height 13
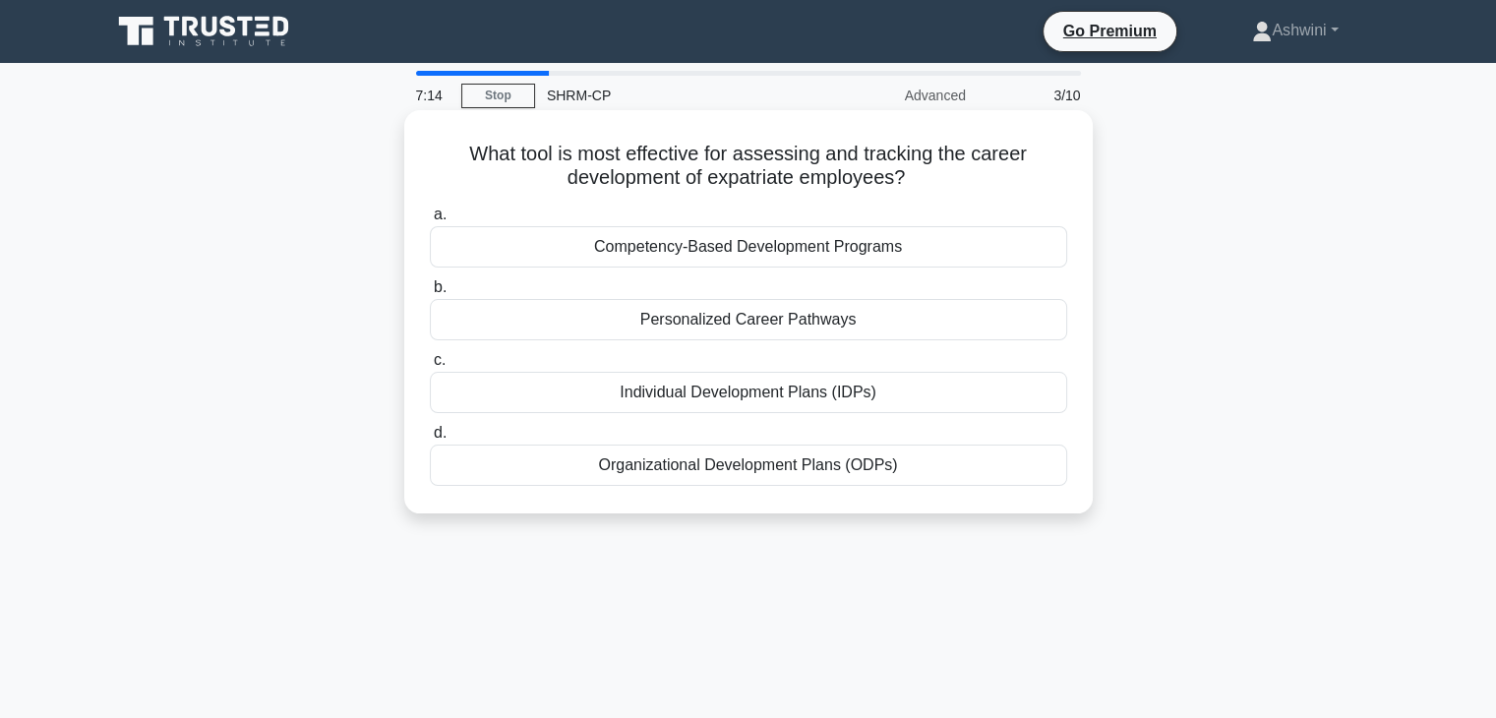
click at [1082, 327] on div "What tool is most effective for assessing and tracking the career development o…" at bounding box center [748, 312] width 673 height 388
click at [914, 397] on div "Individual Development Plans (IDPs)" at bounding box center [748, 392] width 637 height 41
click at [430, 367] on input "c. Individual Development Plans (IDPs)" at bounding box center [430, 360] width 0 height 13
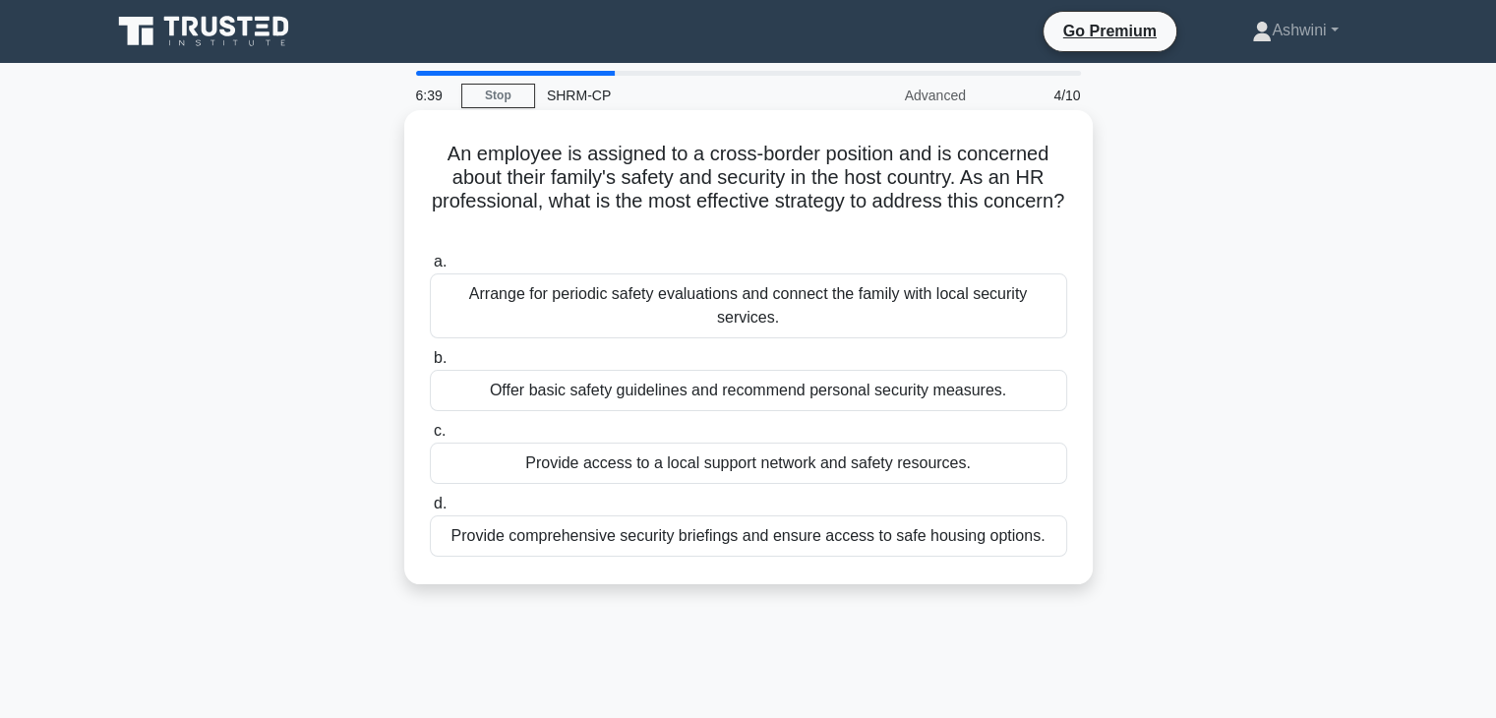
click at [1058, 546] on div "Provide comprehensive security briefings and ensure access to safe housing opti…" at bounding box center [748, 535] width 637 height 41
click at [430, 510] on input "d. Provide comprehensive security briefings and ensure access to safe housing o…" at bounding box center [430, 504] width 0 height 13
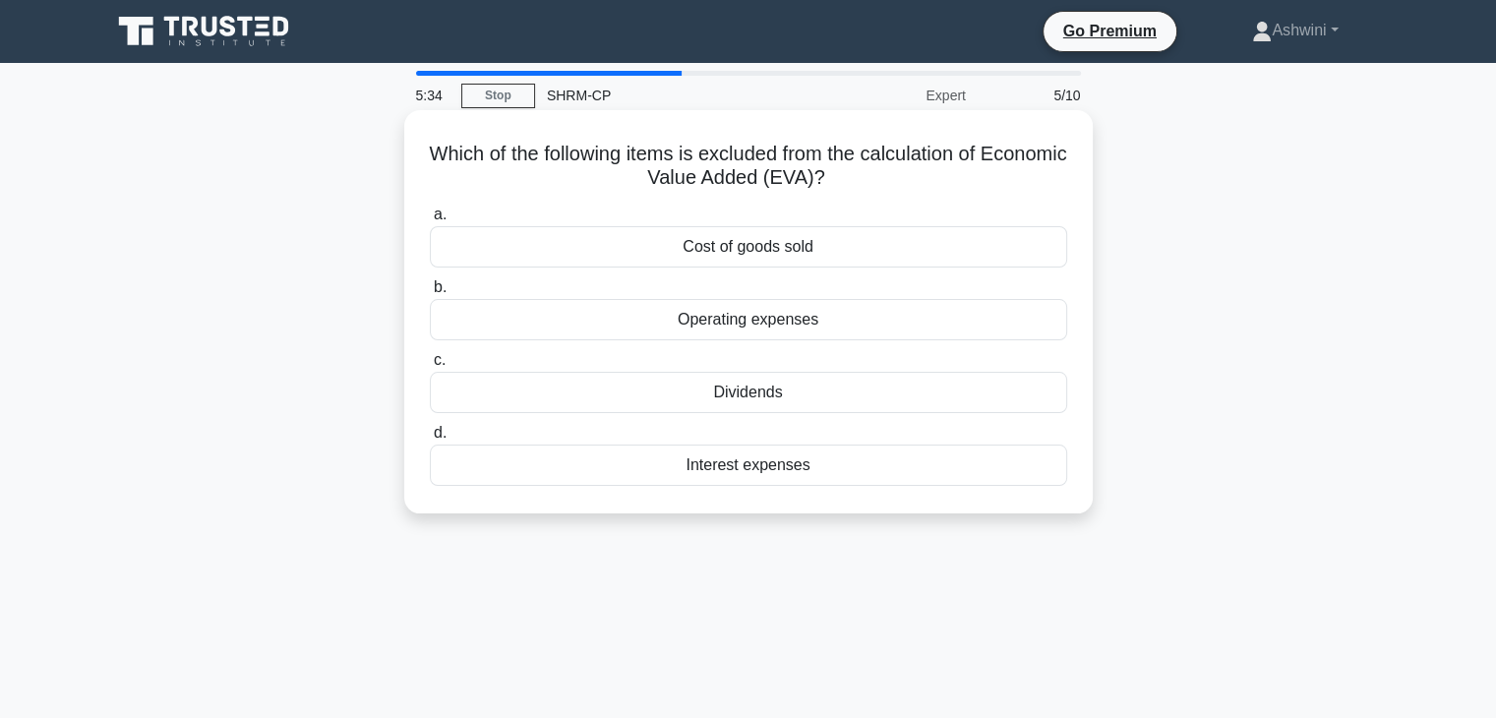
click at [758, 409] on div "Dividends" at bounding box center [748, 392] width 637 height 41
click at [430, 367] on input "c. Dividends" at bounding box center [430, 360] width 0 height 13
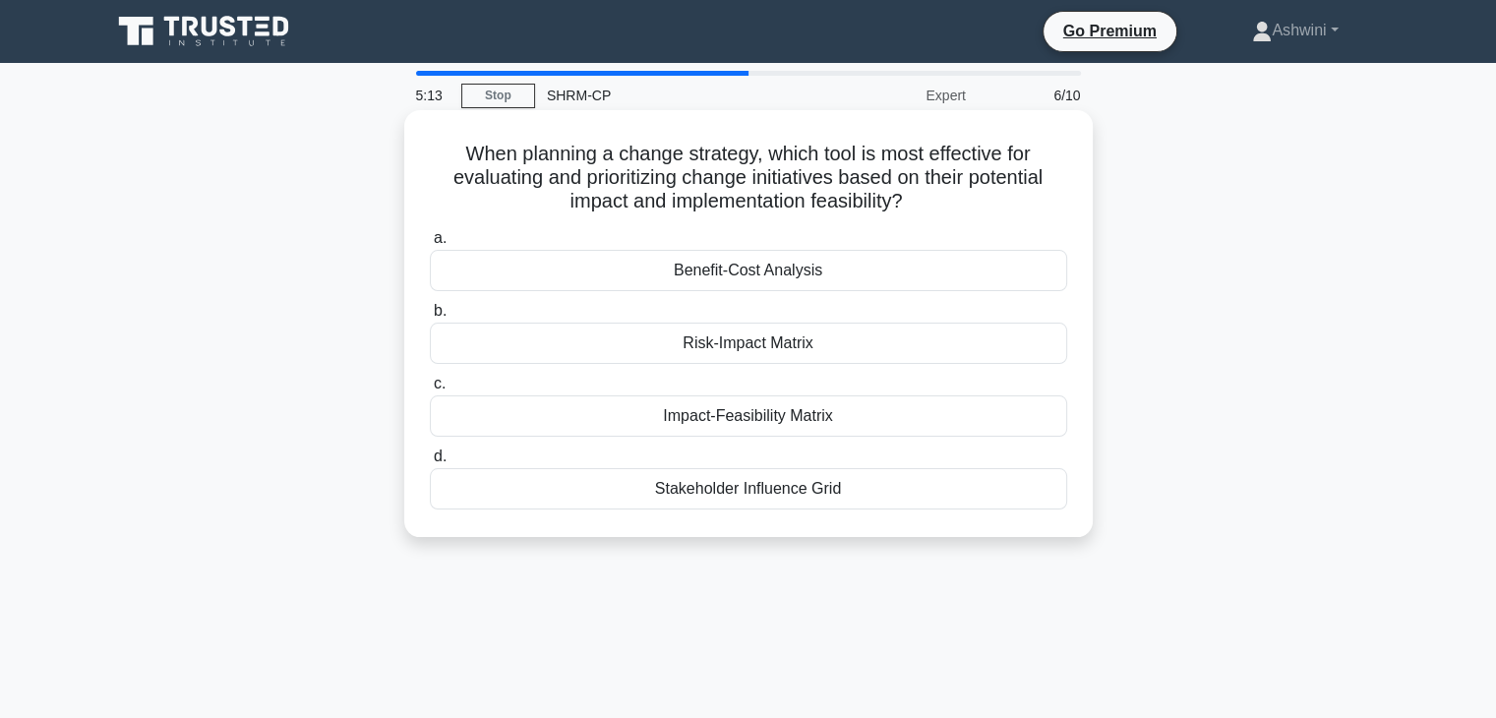
click at [763, 356] on div "Risk-Impact Matrix" at bounding box center [748, 343] width 637 height 41
click at [430, 318] on input "b. Risk-Impact Matrix" at bounding box center [430, 311] width 0 height 13
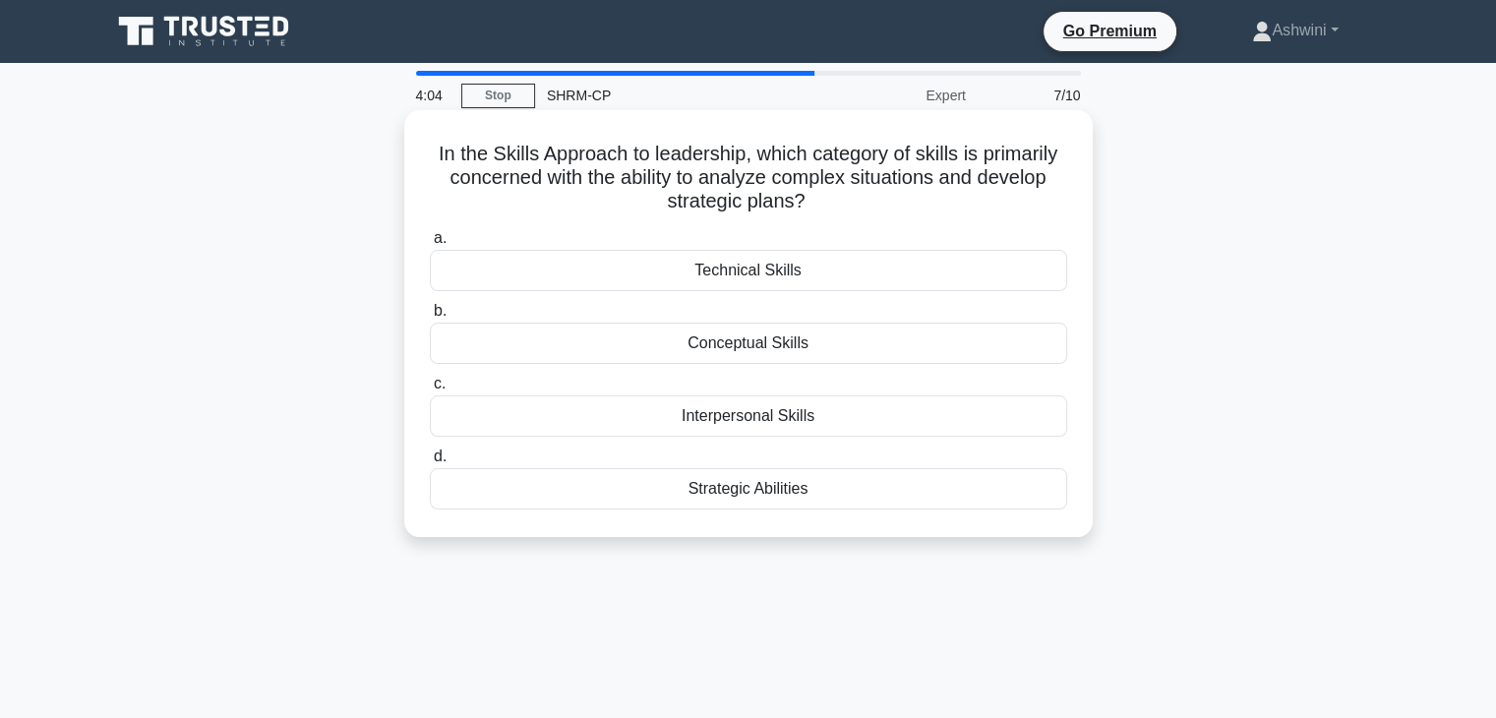
click at [768, 496] on div "Strategic Abilities" at bounding box center [748, 488] width 637 height 41
click at [430, 463] on input "d. Strategic Abilities" at bounding box center [430, 456] width 0 height 13
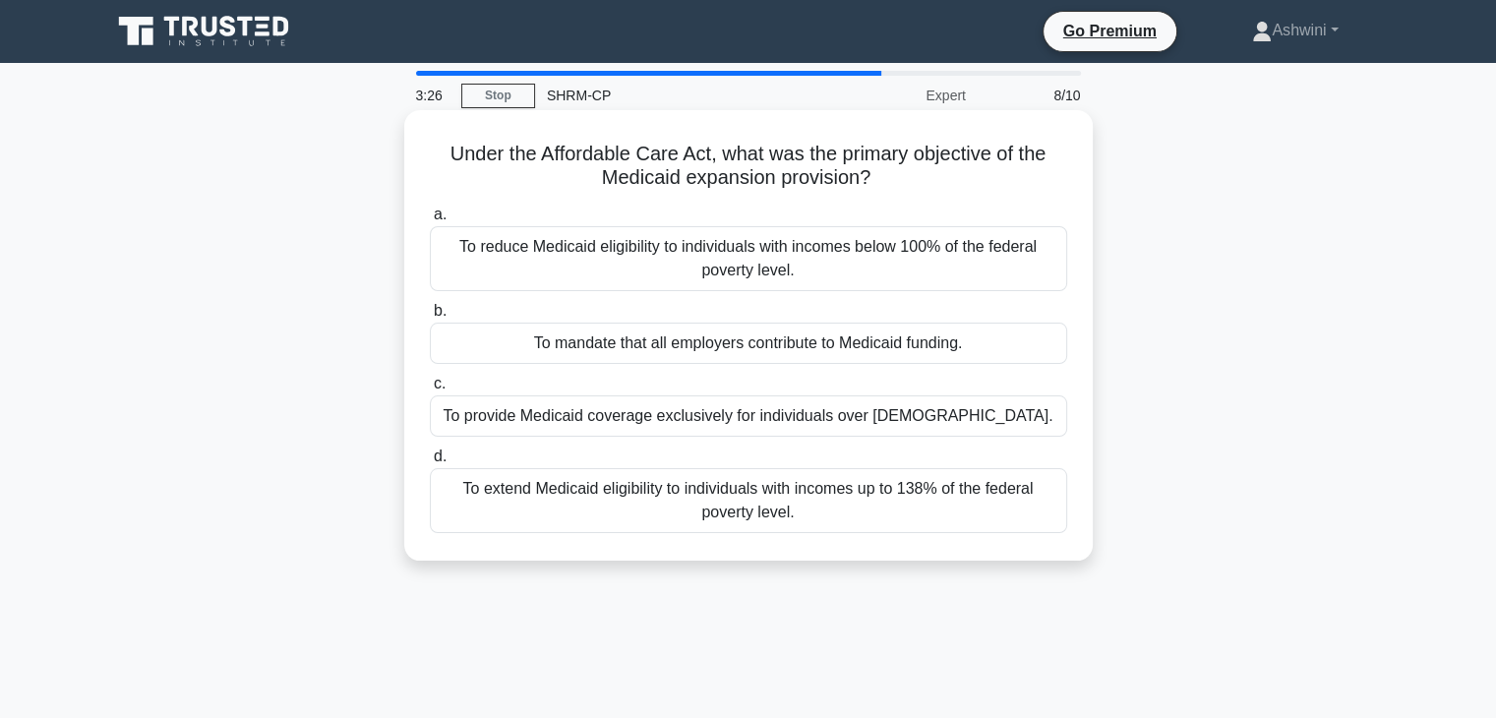
click at [890, 426] on div "To provide Medicaid coverage exclusively for individuals over 65 years old." at bounding box center [748, 415] width 637 height 41
click at [430, 390] on input "c. To provide Medicaid coverage exclusively for individuals over 65 years old." at bounding box center [430, 384] width 0 height 13
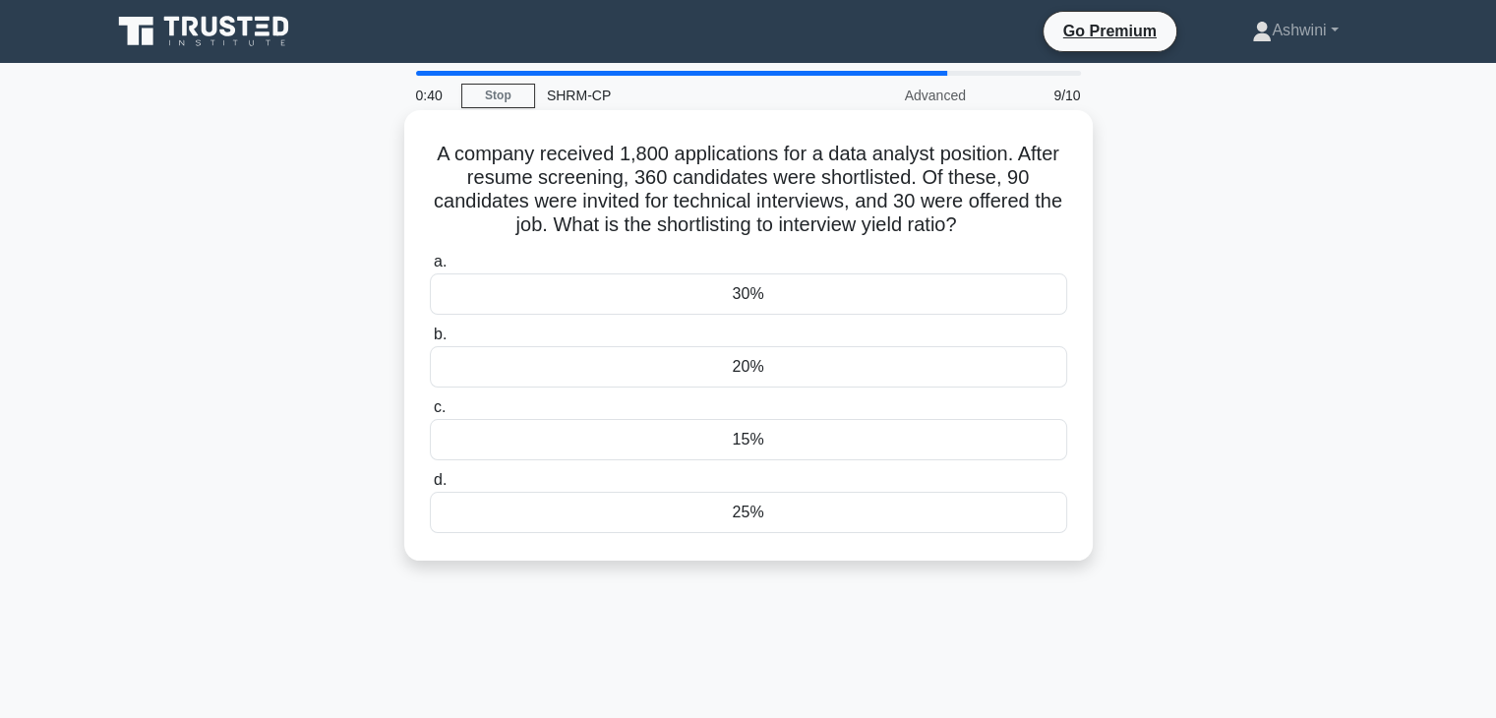
click at [753, 444] on div "15%" at bounding box center [748, 439] width 637 height 41
click at [430, 414] on input "c. 15%" at bounding box center [430, 407] width 0 height 13
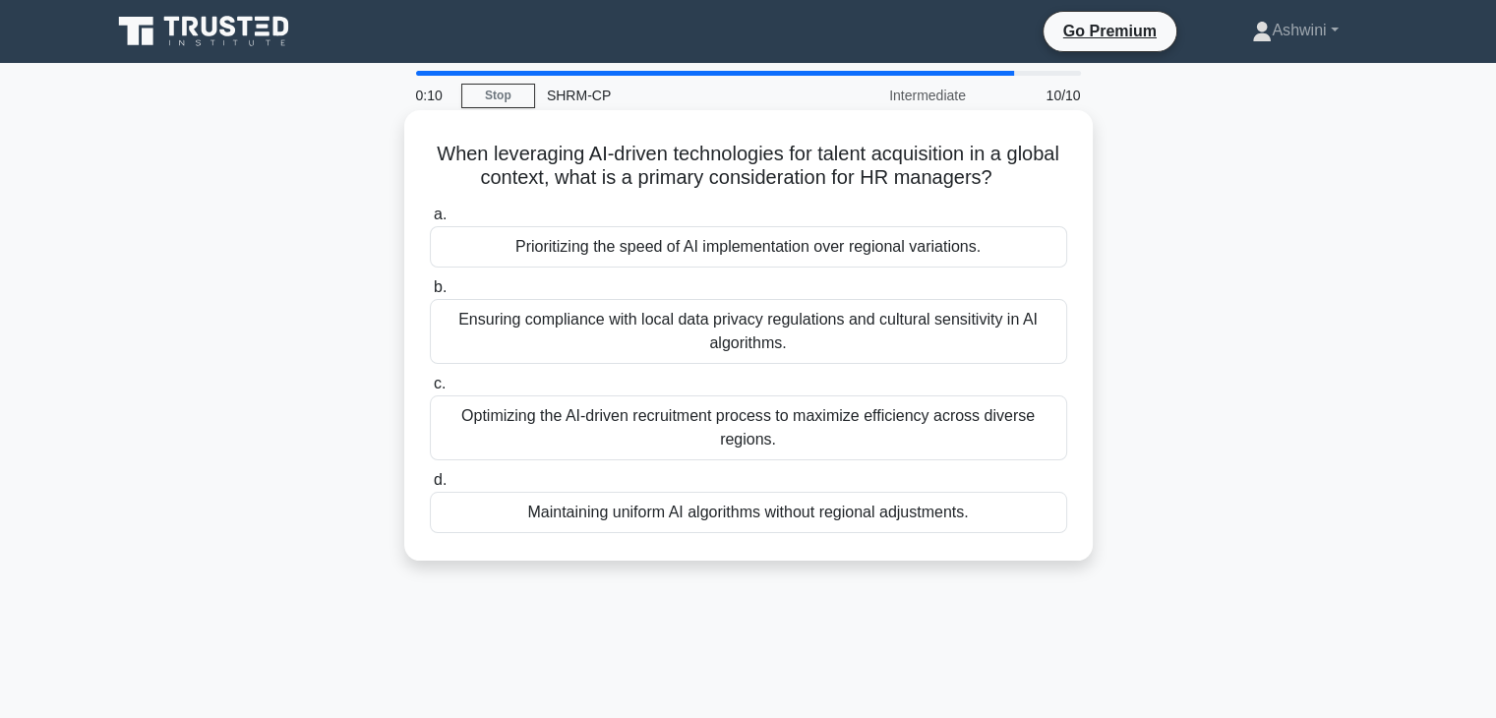
click at [644, 337] on div "Ensuring compliance with local data privacy regulations and cultural sensitivit…" at bounding box center [748, 331] width 637 height 65
click at [430, 294] on input "b. Ensuring compliance with local data privacy regulations and cultural sensiti…" at bounding box center [430, 287] width 0 height 13
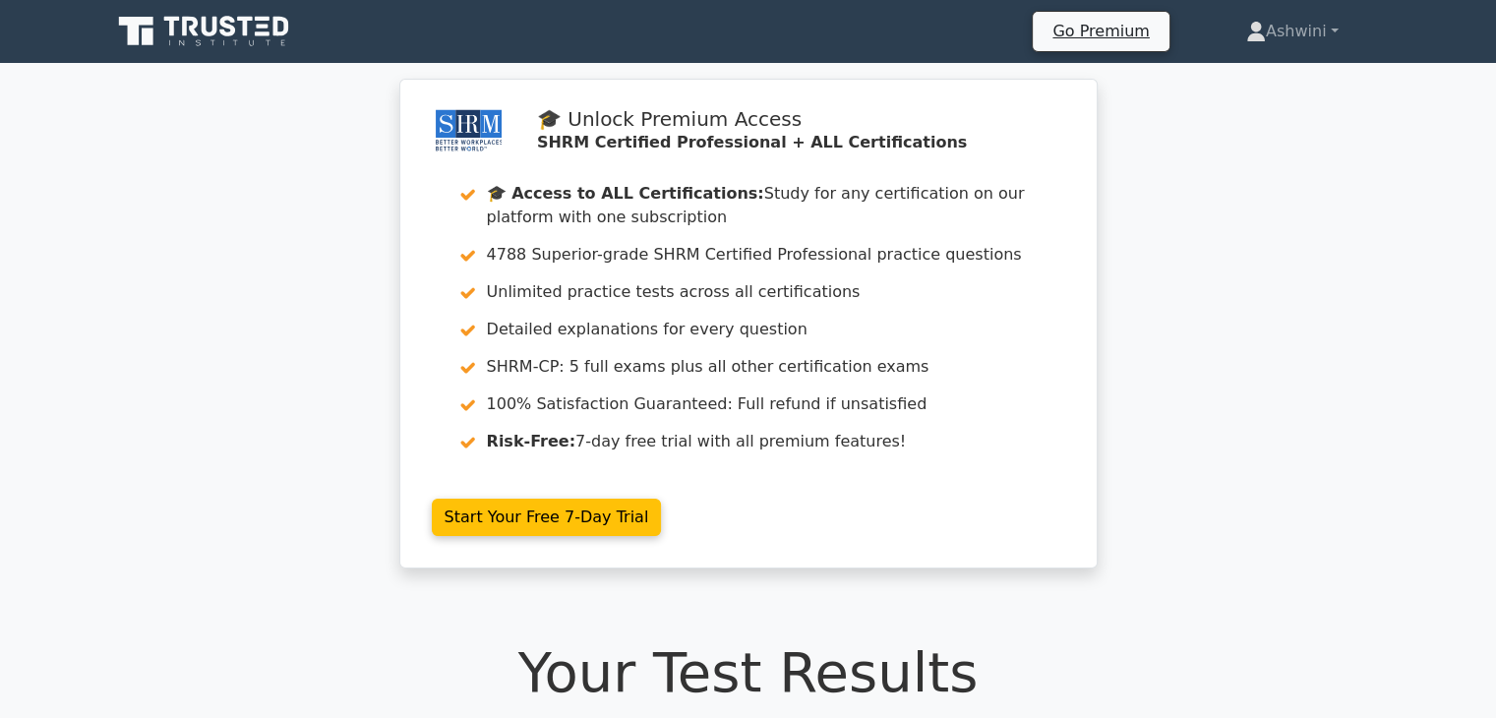
click at [53, 516] on div "🎓 Unlock Premium Access SHRM Certified Professional + ALL Certifications 🎓 Acce…" at bounding box center [748, 335] width 1496 height 512
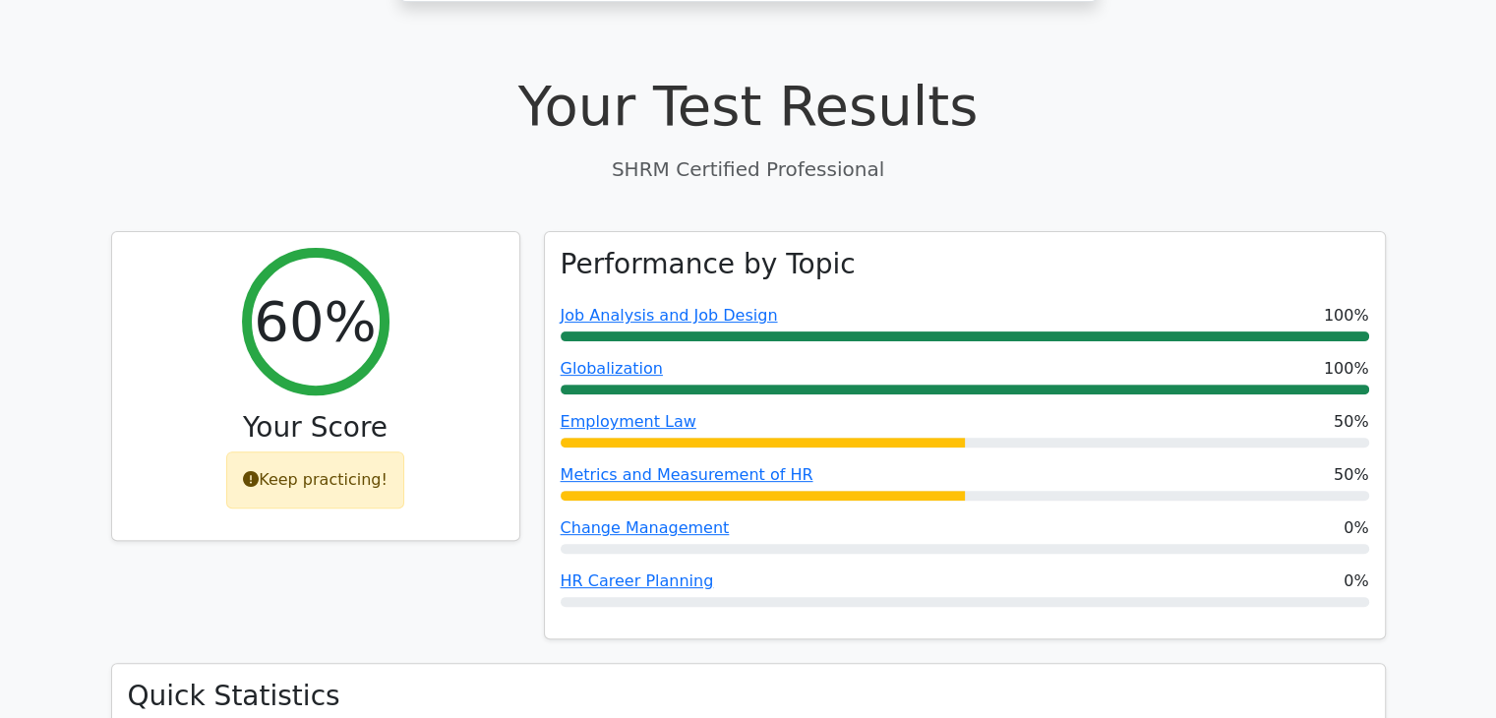
scroll to position [590, 0]
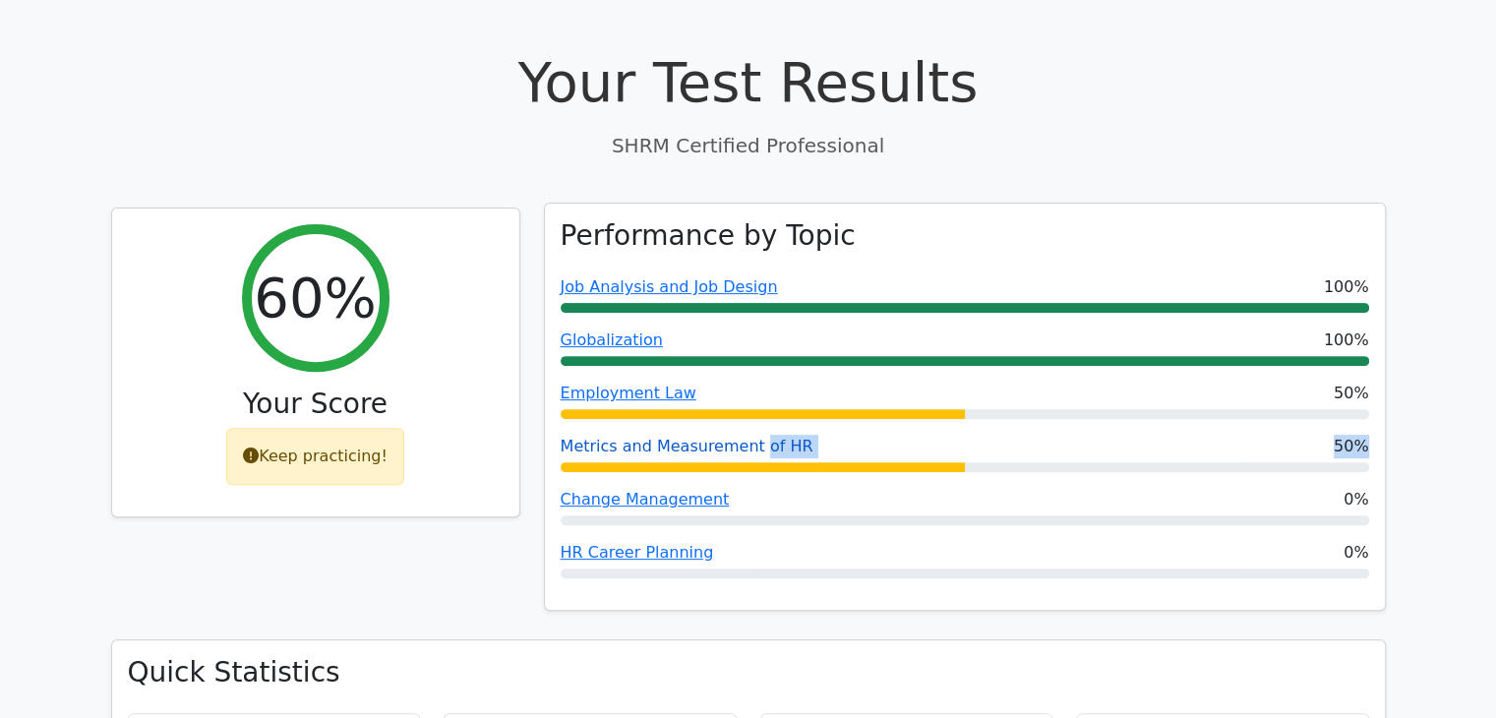
drag, startPoint x: 730, startPoint y: 458, endPoint x: 750, endPoint y: 439, distance: 27.8
click at [750, 439] on div "Metrics and Measurement of HR 50%" at bounding box center [965, 453] width 809 height 37
click at [716, 439] on link "Metrics and Measurement of HR" at bounding box center [687, 446] width 253 height 19
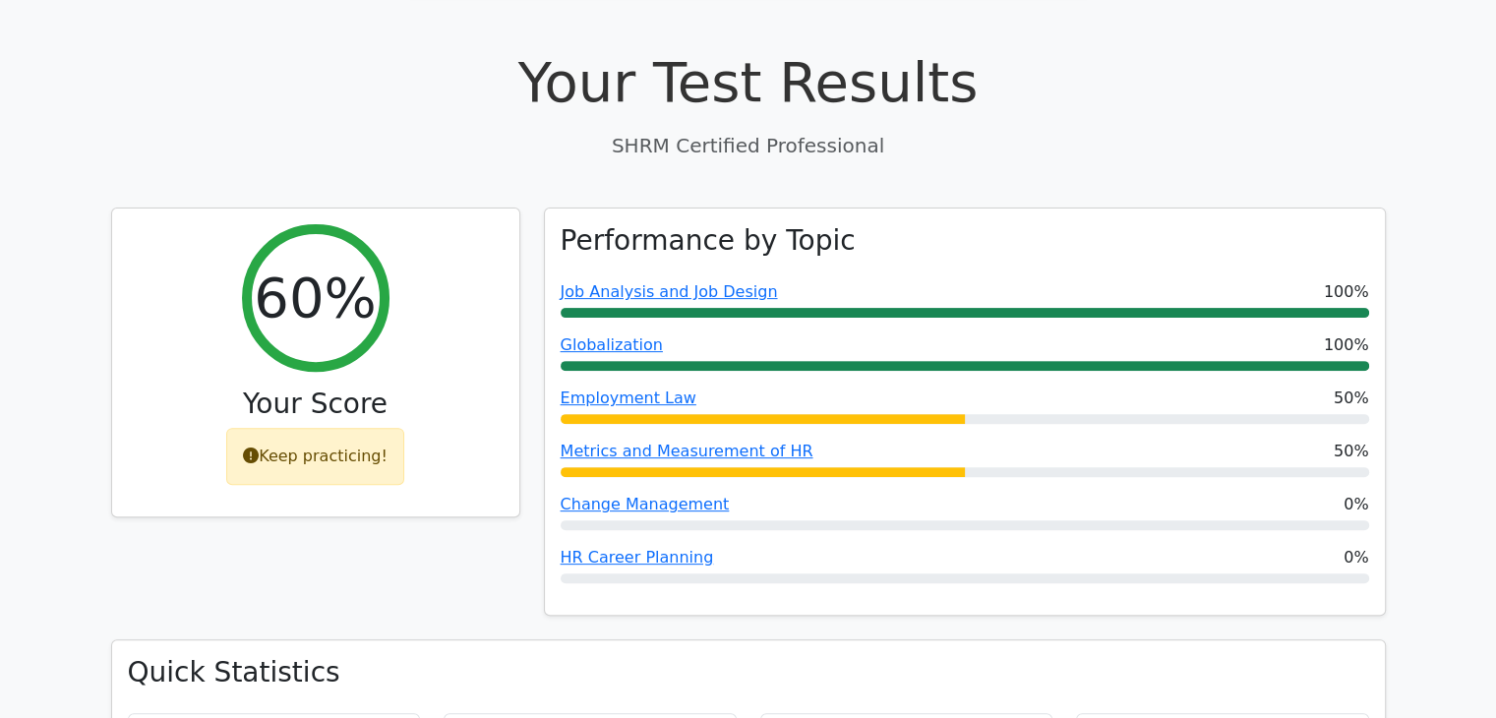
click at [476, 574] on div "60% Your Score Keep practicing!" at bounding box center [315, 424] width 433 height 433
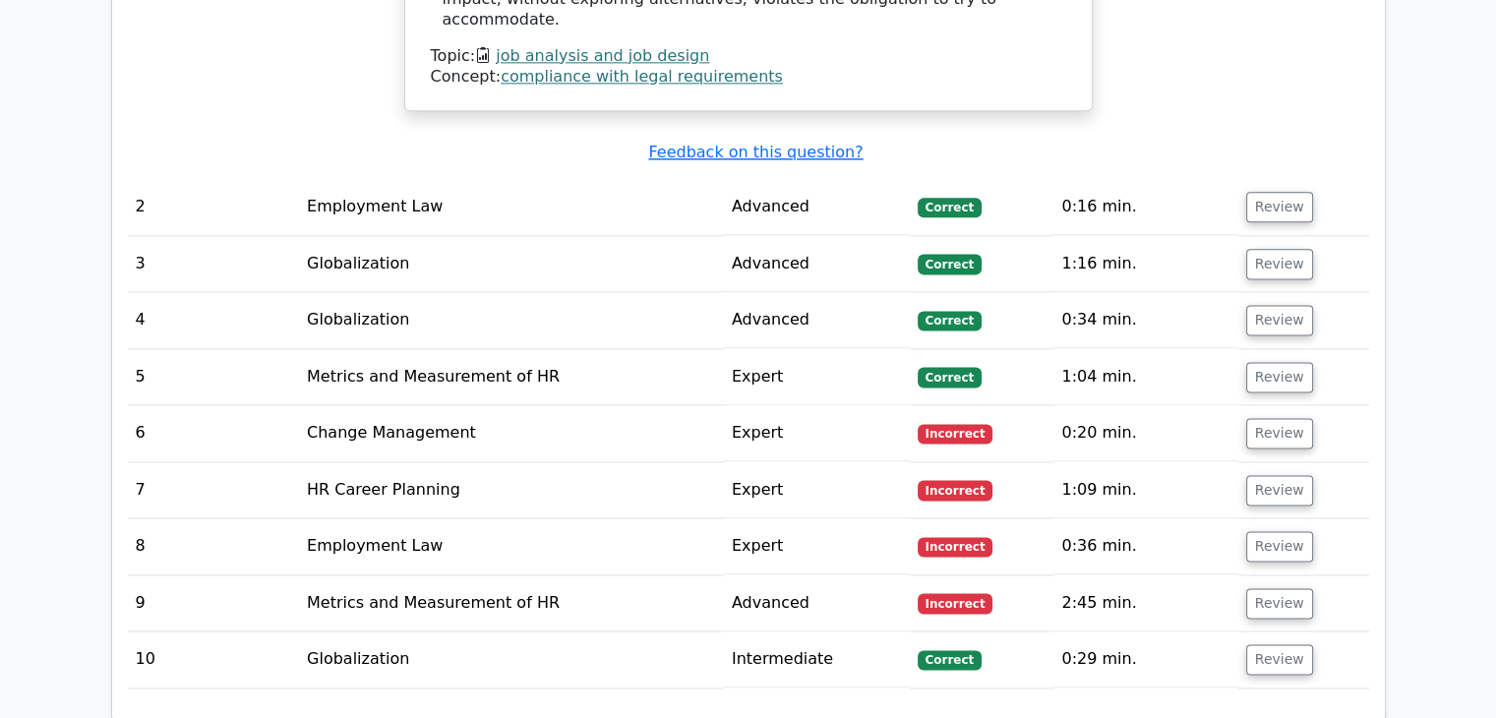
scroll to position [2754, 0]
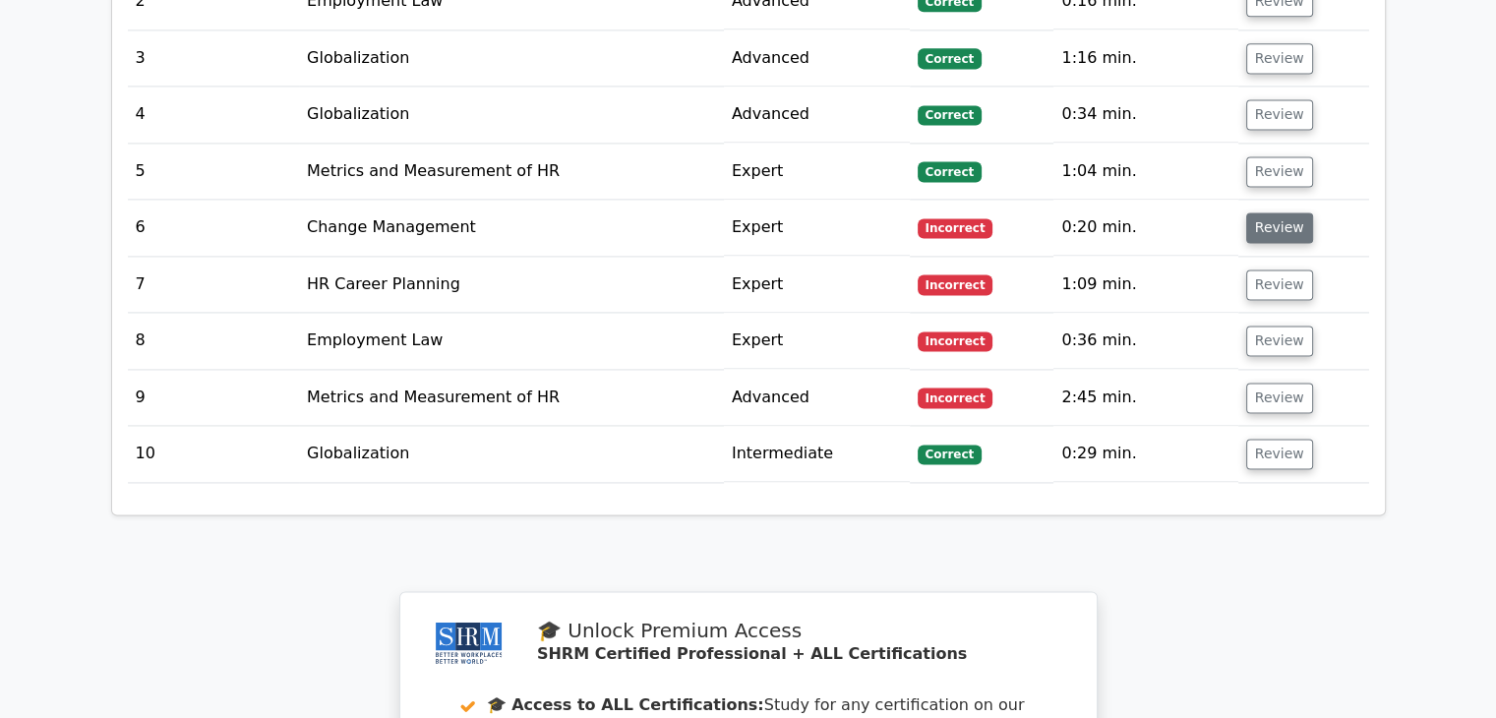
click at [1282, 212] on button "Review" at bounding box center [1279, 227] width 67 height 30
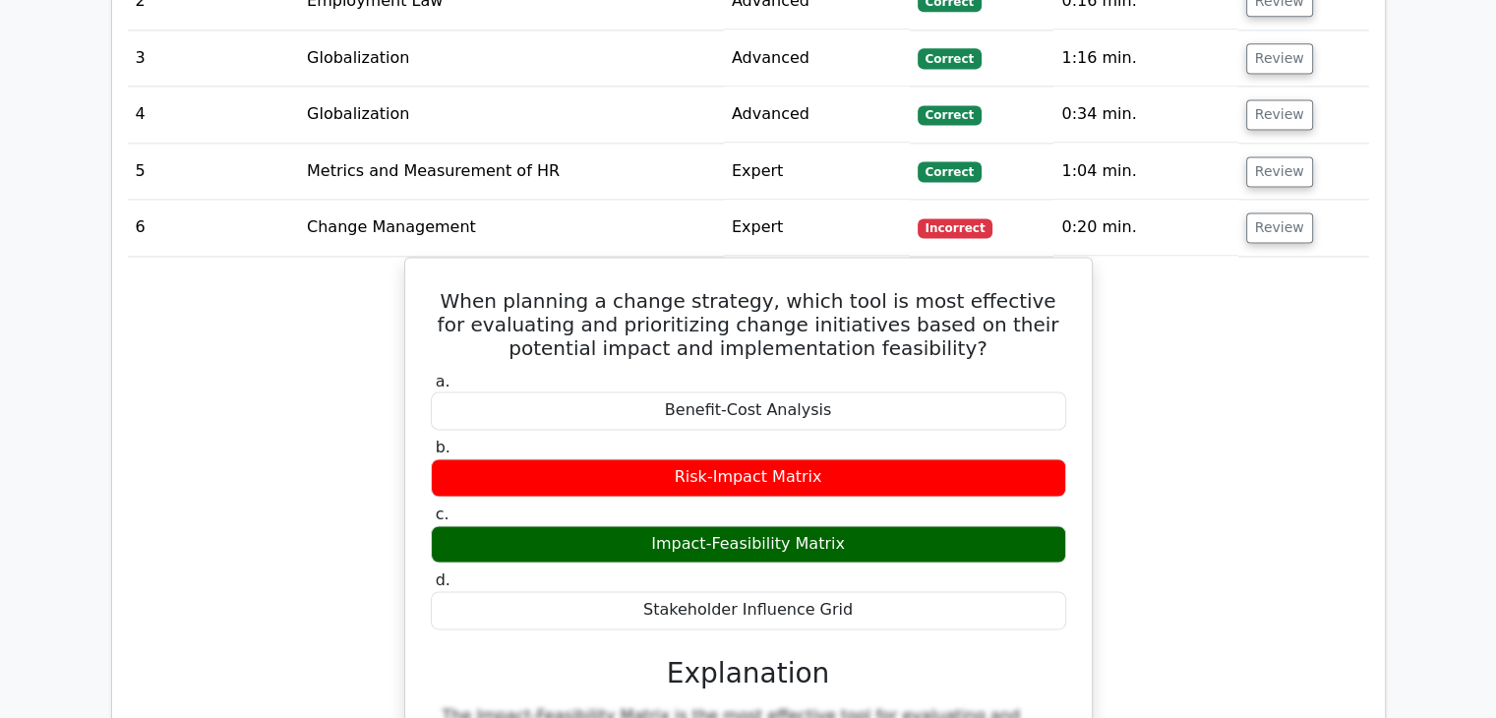
click at [1370, 520] on div "Question Analysis Question # Topic Difficulty Result Time Spent Action 1 Job An…" at bounding box center [748, 66] width 1273 height 2665
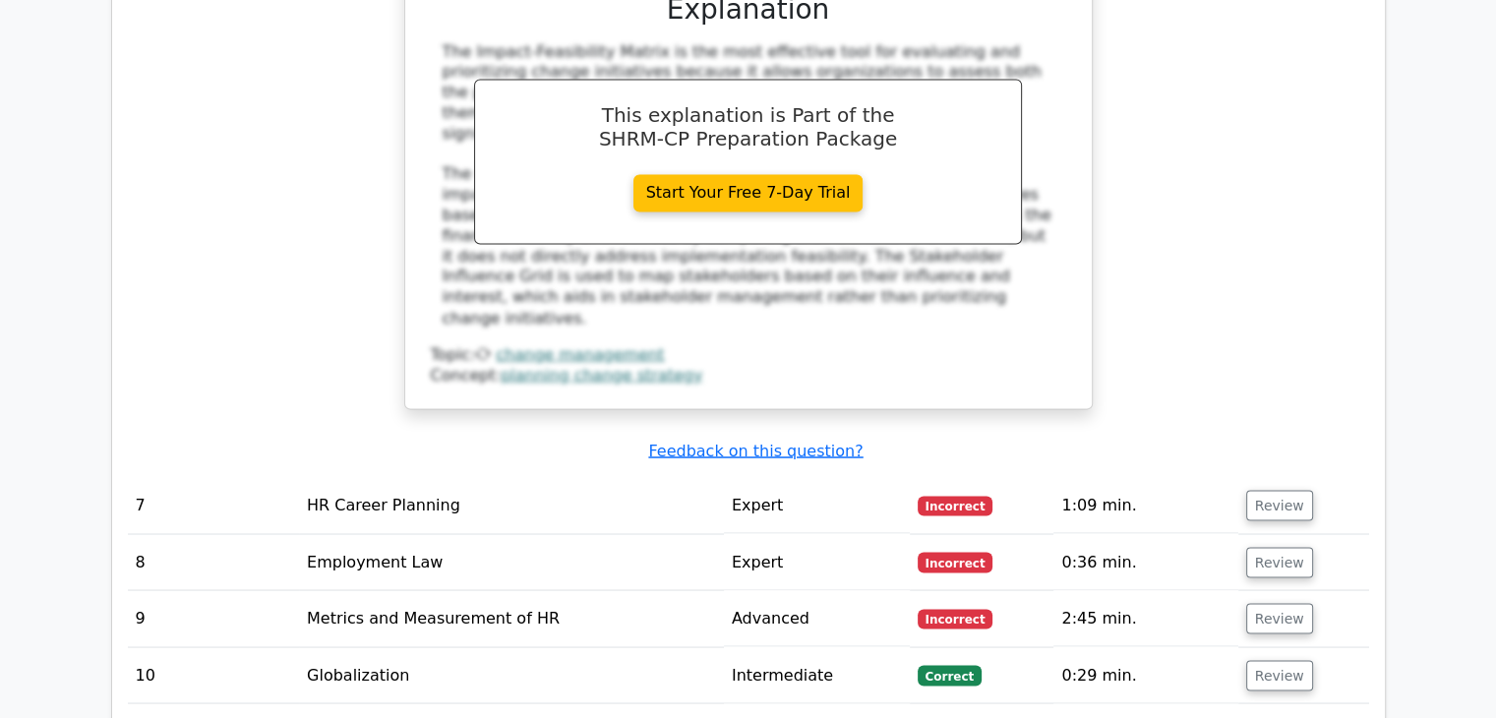
scroll to position [3423, 0]
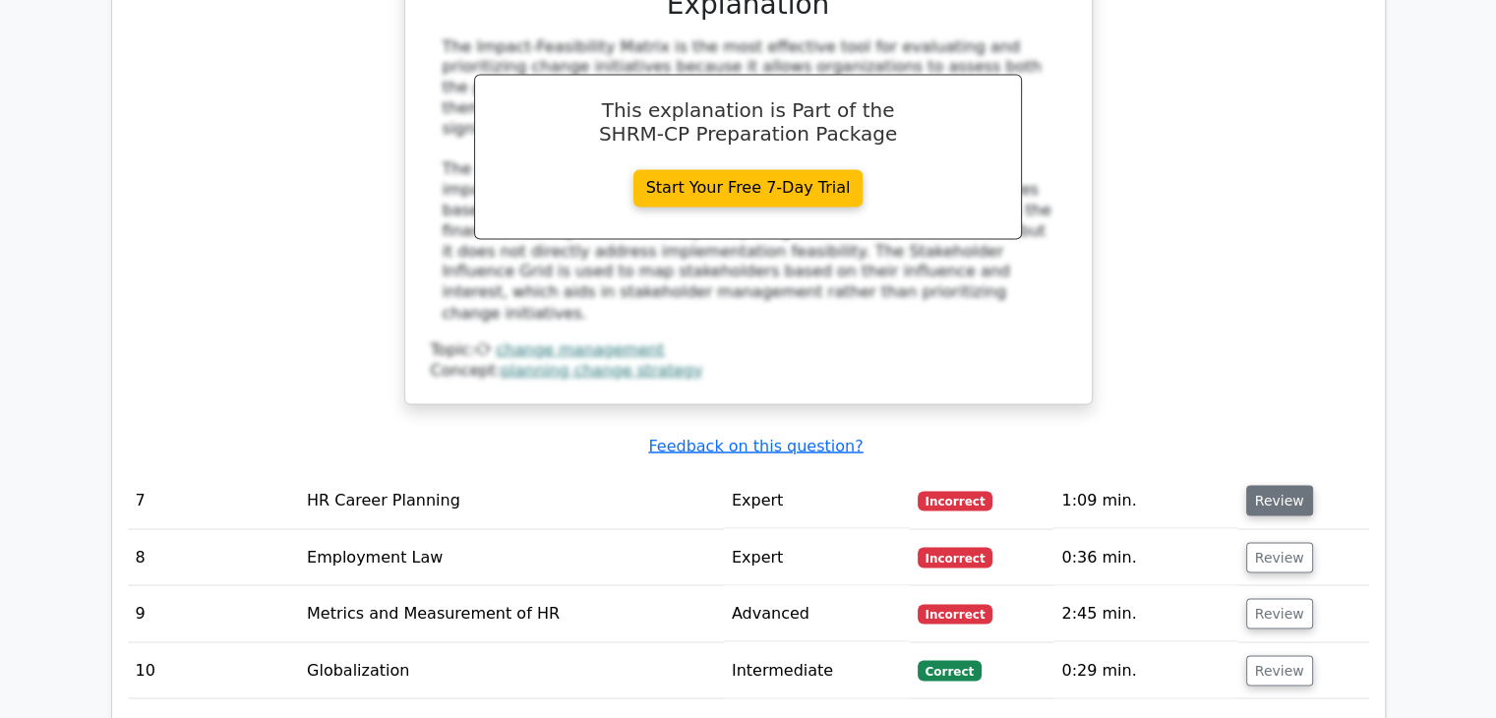
click at [1255, 485] on button "Review" at bounding box center [1279, 500] width 67 height 30
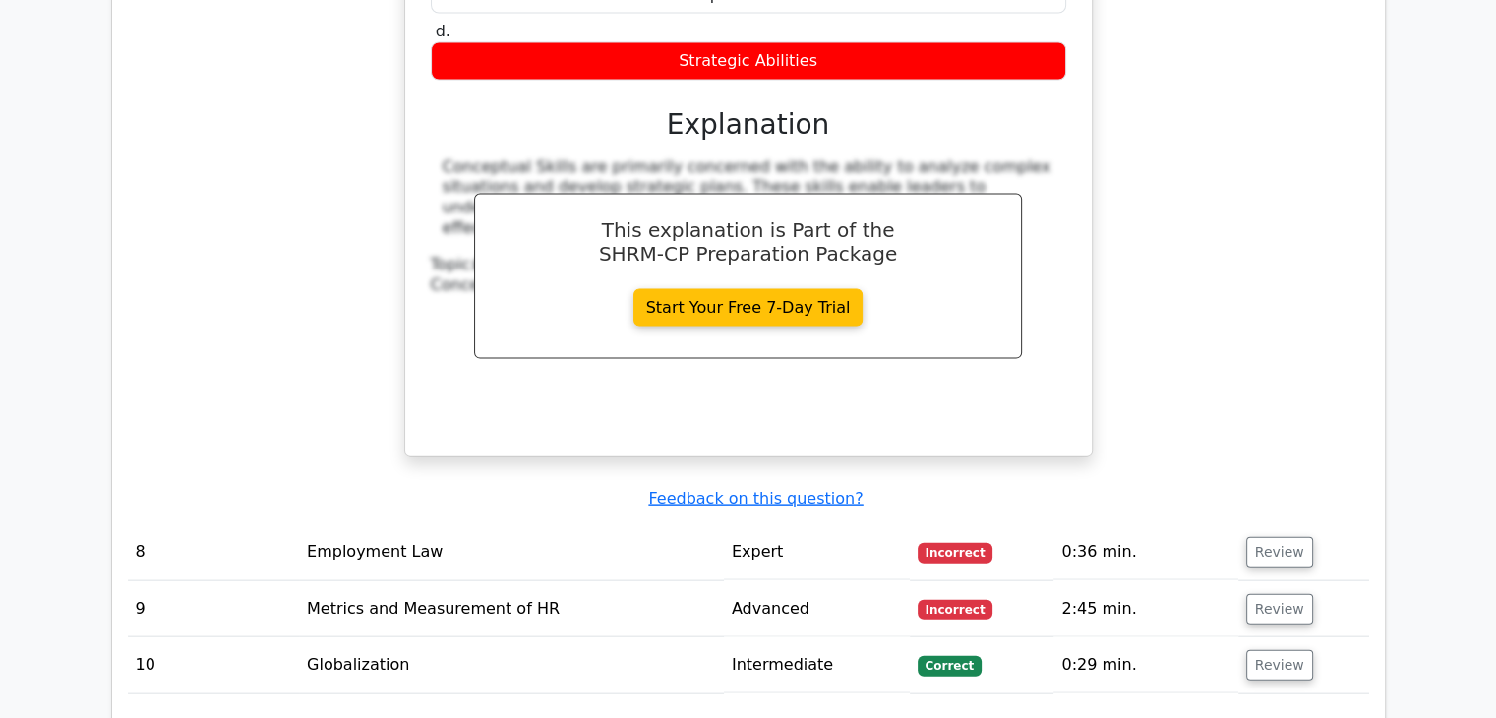
scroll to position [4249, 0]
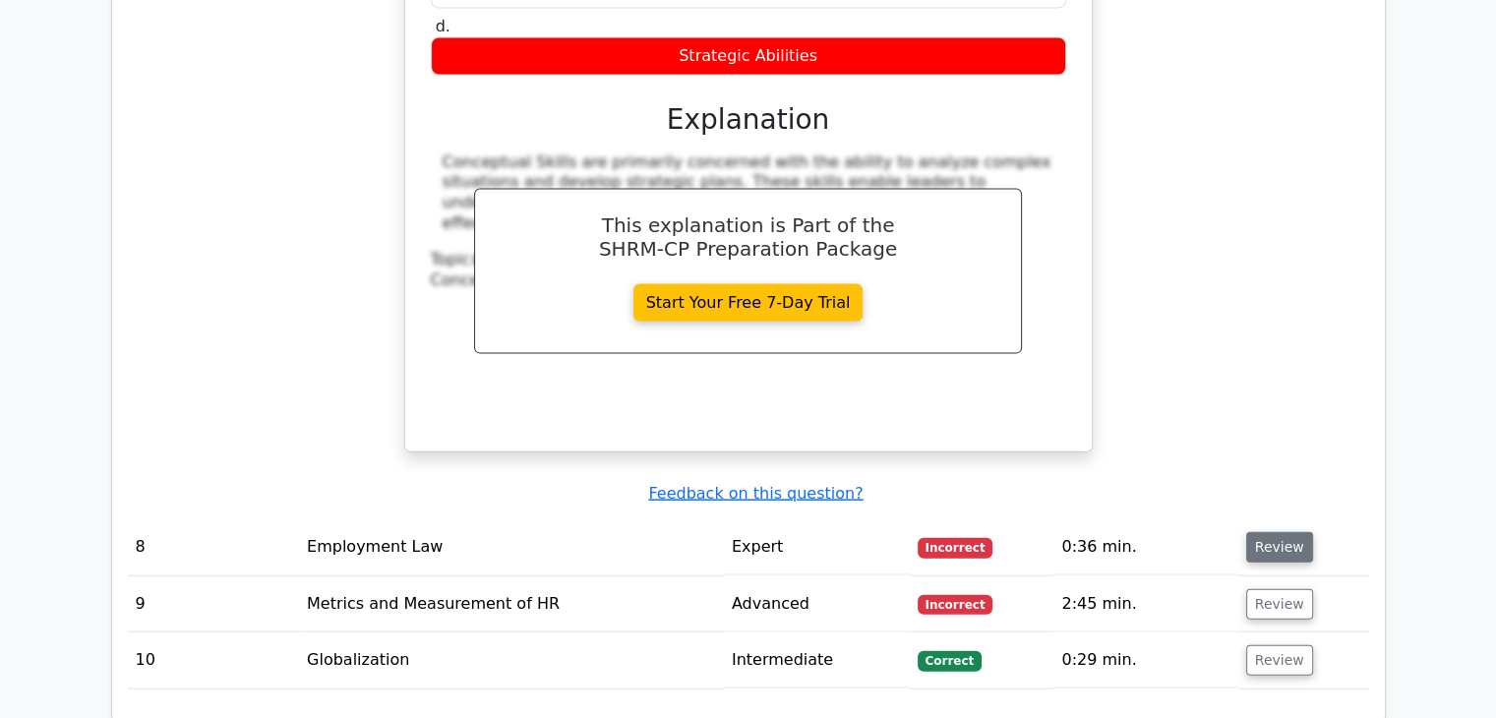
click at [1274, 532] on button "Review" at bounding box center [1279, 547] width 67 height 30
